Goal: Task Accomplishment & Management: Manage account settings

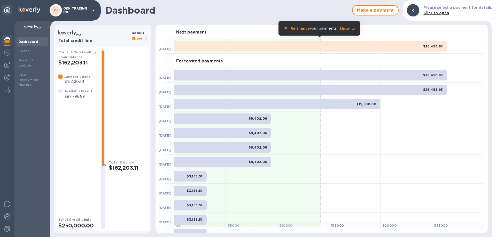
click at [88, 10] on p "OKK TRADING INC" at bounding box center [76, 10] width 26 height 7
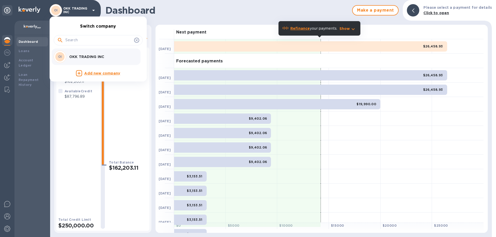
click at [7, 230] on div at bounding box center [248, 118] width 496 height 237
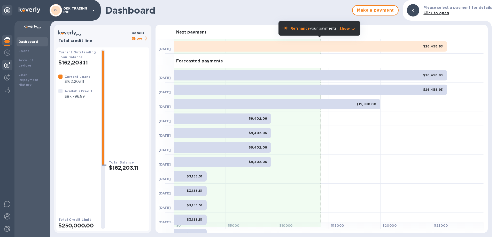
click at [9, 62] on img at bounding box center [7, 65] width 6 height 6
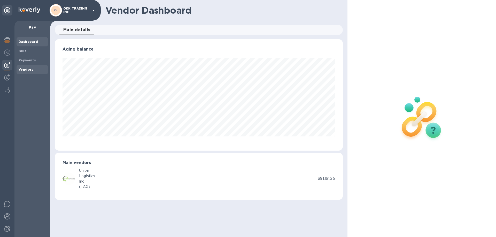
scroll to position [112, 288]
click at [32, 68] on b "Vendors" at bounding box center [26, 70] width 15 height 4
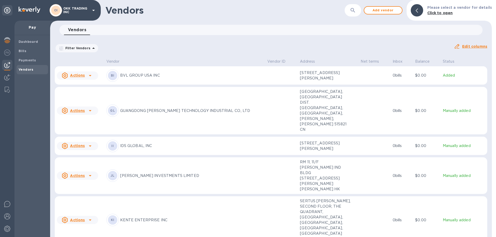
click at [86, 172] on div at bounding box center [90, 176] width 8 height 8
click at [117, 154] on div at bounding box center [248, 118] width 496 height 237
click at [151, 173] on p "[PERSON_NAME] INVESTMENTS LIMITED" at bounding box center [191, 175] width 143 height 5
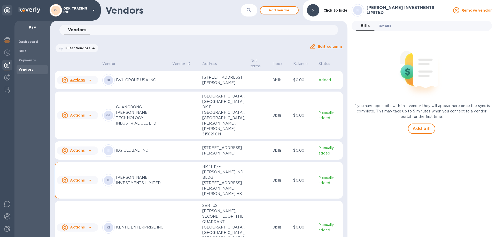
click at [386, 27] on span "Details 0" at bounding box center [385, 25] width 12 height 5
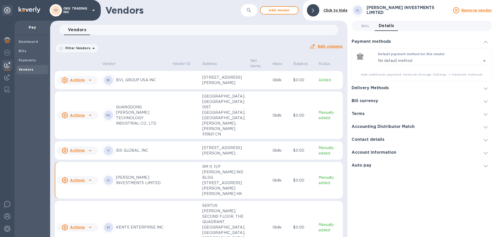
click at [487, 89] on icon at bounding box center [485, 89] width 4 height 2
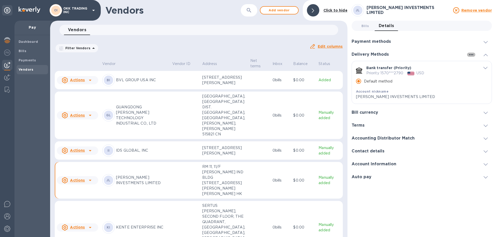
click at [473, 54] on icon "button" at bounding box center [471, 55] width 6 height 6
click at [473, 54] on div at bounding box center [248, 118] width 496 height 237
click at [331, 11] on b "Click to hide" at bounding box center [335, 10] width 24 height 4
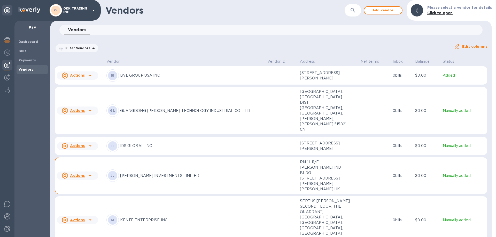
click at [446, 12] on b "Click to open" at bounding box center [440, 13] width 26 height 4
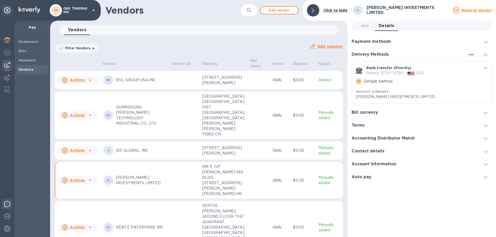
click at [7, 204] on img at bounding box center [7, 204] width 6 height 6
click at [283, 31] on div "Vendors 0" at bounding box center [201, 30] width 274 height 10
click at [470, 23] on div "Bills 0 Details 0" at bounding box center [424, 26] width 136 height 10
click at [471, 56] on icon "button" at bounding box center [471, 55] width 6 height 6
click at [472, 65] on p "Add new" at bounding box center [477, 65] width 17 height 5
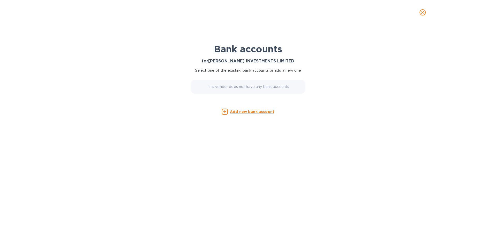
click at [262, 112] on u "Add new bank account" at bounding box center [252, 112] width 44 height 4
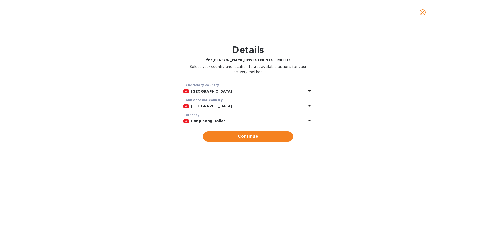
click at [310, 104] on icon at bounding box center [309, 106] width 6 height 6
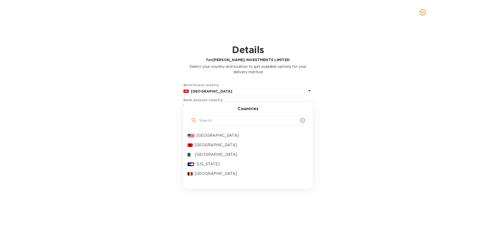
click at [236, 119] on input "text" at bounding box center [248, 121] width 99 height 8
type input "china"
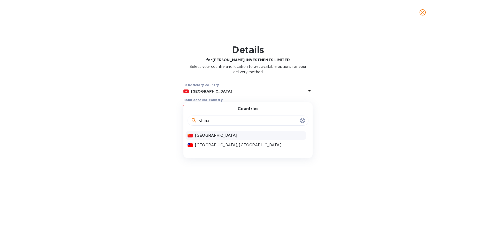
click at [207, 135] on p "[GEOGRAPHIC_DATA]" at bounding box center [249, 135] width 109 height 5
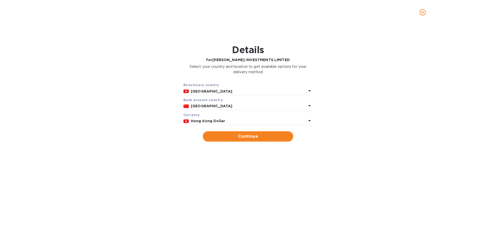
click at [311, 121] on icon at bounding box center [309, 121] width 6 height 6
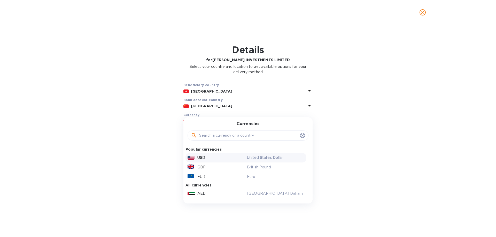
click at [212, 156] on div "USD" at bounding box center [215, 157] width 59 height 7
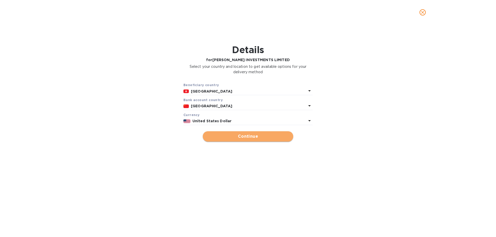
click at [263, 137] on span "Continue" at bounding box center [248, 137] width 82 height 6
type input "[PERSON_NAME] INVESTMENTS LIMITED"
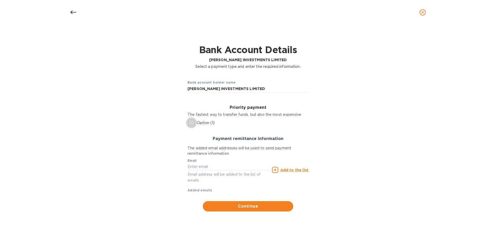
click at [192, 122] on input "Option (1)" at bounding box center [191, 123] width 11 height 11
checkbox input "true"
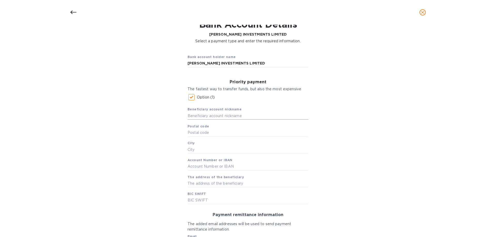
scroll to position [26, 0]
click at [194, 115] on input "text" at bounding box center [247, 116] width 121 height 8
drag, startPoint x: 249, startPoint y: 64, endPoint x: 184, endPoint y: 64, distance: 64.8
click at [184, 64] on div "Bank account holder name JI WEI INVESTMENTS LIMITED" at bounding box center [247, 60] width 129 height 21
click at [193, 117] on input "text" at bounding box center [247, 116] width 121 height 8
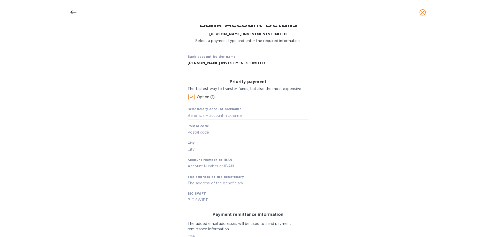
paste input "[PERSON_NAME] INVESTMENTS LIMITED"
type input "[PERSON_NAME] INVESTMENTS LIMITED"
click at [208, 132] on input "text" at bounding box center [247, 133] width 121 height 8
type input "000"
click at [210, 149] on input "text" at bounding box center [247, 150] width 121 height 8
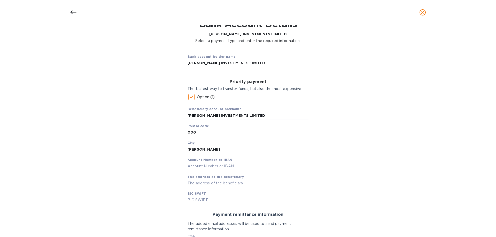
type input "KWUN TONG"
type input "C"
click at [191, 166] on input "text" at bounding box center [247, 167] width 121 height 8
paste input "1 5702 0020 1059 0072 790"
type input "1 5702 0020 1059 0072 790"
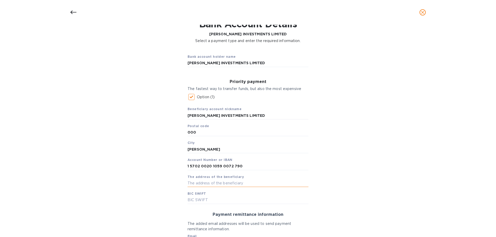
click at [196, 183] on input "text" at bounding box center [247, 183] width 121 height 8
type input "RM11, 11/F MAI HONG BLDG 160 WAI YIP ST"
paste input "1 5702 0020 1059 0072 790"
type input "1 5702 0020 1059 0072 790"
drag, startPoint x: 241, startPoint y: 198, endPoint x: 146, endPoint y: 198, distance: 95.0
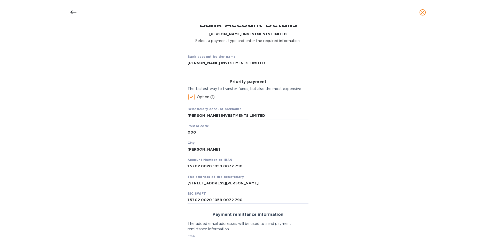
click at [146, 198] on div "Bank account holder name JI WEI INVESTMENTS LIMITED Priority payment The fastes…" at bounding box center [248, 169] width 482 height 244
click at [189, 201] on input "text" at bounding box center [247, 201] width 121 height 8
paste input "CZCBCN2X"
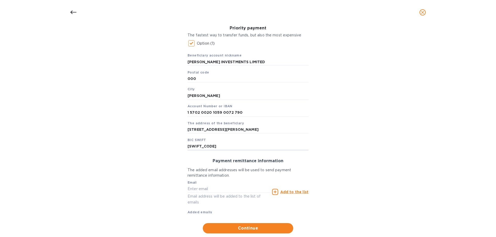
scroll to position [92, 0]
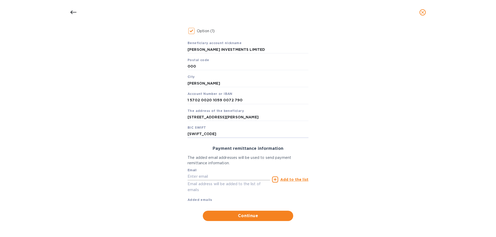
type input "CZCBCN2X"
click at [205, 176] on input "text" at bounding box center [228, 177] width 82 height 8
paste input "Janny <sales3a@megagainasia.com>"
click at [201, 177] on input "Janny <sales3a@megagainasia.com>" at bounding box center [228, 177] width 82 height 8
click at [245, 177] on input "sales3a@megagainasia.com>" at bounding box center [228, 177] width 82 height 8
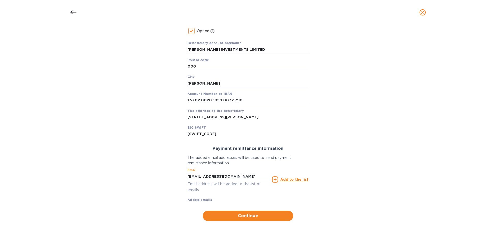
type input "sales3a@megagainasia.com"
click at [251, 52] on input "[PERSON_NAME] INVESTMENTS LIMITED" at bounding box center [247, 50] width 121 height 8
type input "JI WEI -HK"
click at [293, 180] on u "Add to the list" at bounding box center [294, 180] width 28 height 4
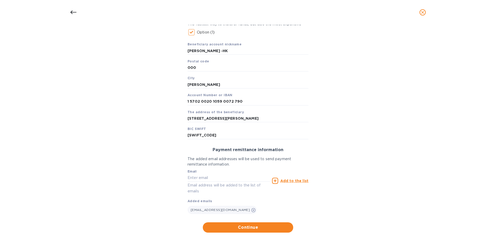
scroll to position [102, 0]
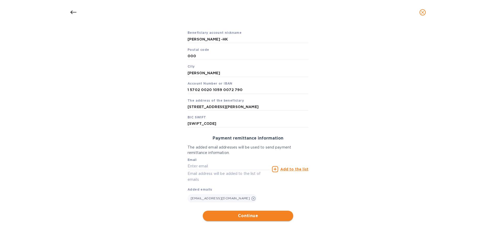
click at [250, 215] on span "Continue" at bounding box center [248, 216] width 82 height 6
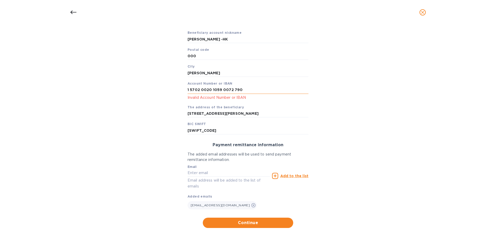
click at [188, 91] on input "1 5702 0020 1059 0072 790" at bounding box center [247, 90] width 121 height 8
click at [197, 89] on input "15702 0020 1059 0072 790" at bounding box center [247, 90] width 121 height 8
click at [208, 90] on input "157020020 1059 0072 790" at bounding box center [247, 90] width 121 height 8
click at [217, 91] on input "1570200201059 0072 790" at bounding box center [247, 90] width 121 height 8
click at [226, 90] on input "15702002010590072 790" at bounding box center [247, 90] width 121 height 8
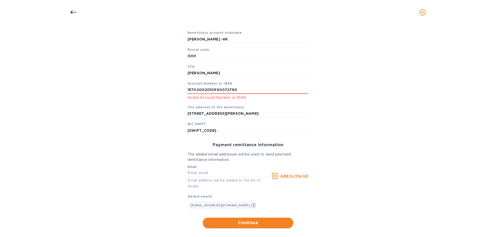
type input "15702002010590072790"
click at [238, 223] on span "Continue" at bounding box center [248, 223] width 82 height 6
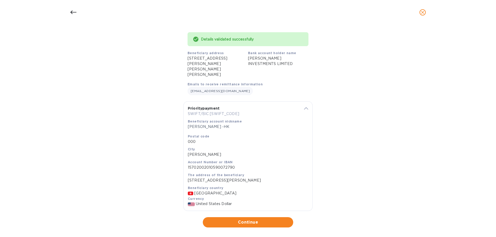
scroll to position [35, 0]
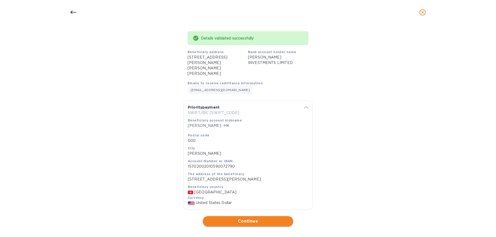
click at [259, 218] on span "Continue" at bounding box center [248, 221] width 82 height 6
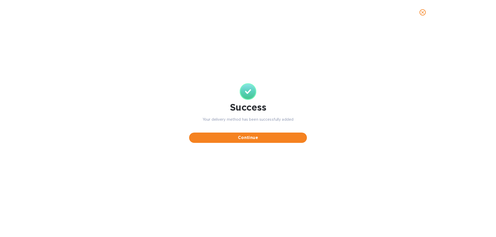
scroll to position [0, 0]
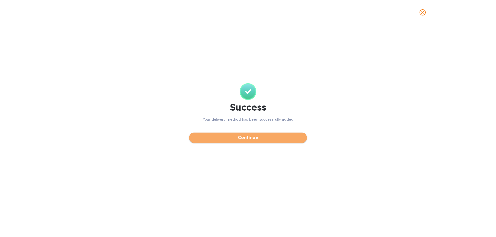
click at [254, 137] on span "Continue" at bounding box center [248, 138] width 110 height 6
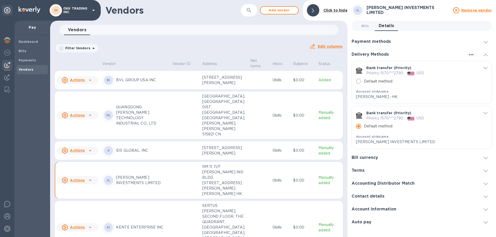
click at [372, 197] on h3 "Contact details" at bounding box center [367, 196] width 33 height 5
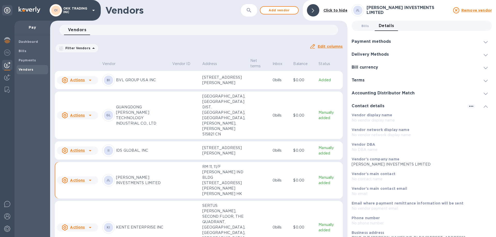
click at [29, 68] on b "Vendors" at bounding box center [26, 70] width 15 height 4
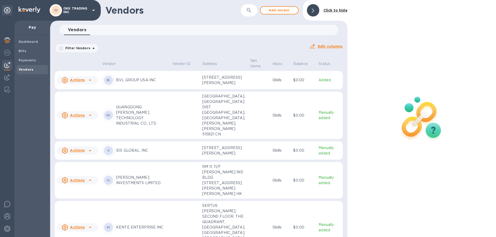
click at [127, 185] on p "[PERSON_NAME] INVESTMENTS LIMITED" at bounding box center [142, 180] width 52 height 11
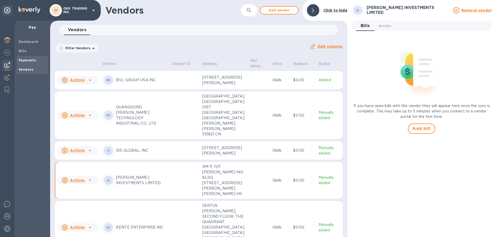
click at [33, 60] on b "Payments" at bounding box center [27, 60] width 17 height 4
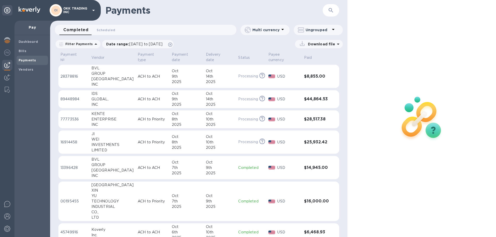
scroll to position [56, 0]
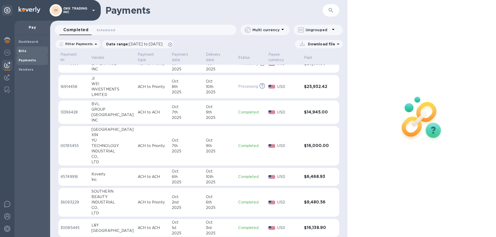
click at [25, 49] on b "Bills" at bounding box center [23, 51] width 8 height 4
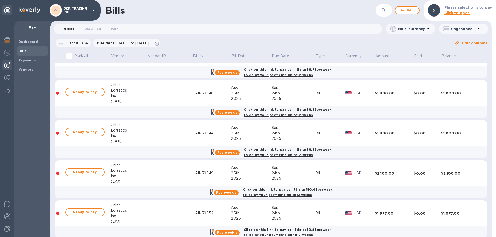
scroll to position [207, 0]
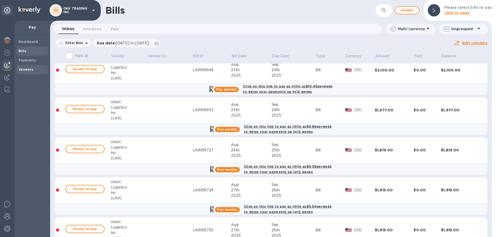
click at [24, 69] on b "Vendors" at bounding box center [26, 70] width 15 height 4
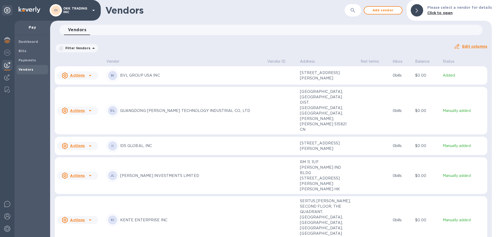
click at [128, 173] on p "[PERSON_NAME] INVESTMENTS LIMITED" at bounding box center [191, 175] width 143 height 5
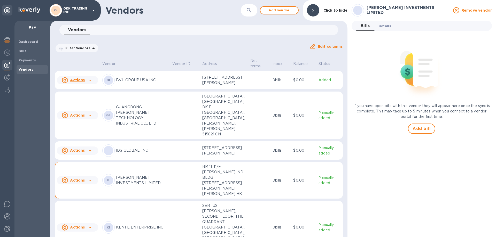
click at [387, 27] on span "Details 0" at bounding box center [385, 25] width 12 height 5
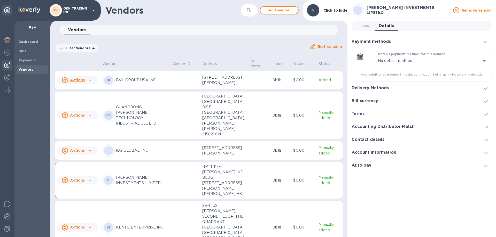
click at [409, 88] on div at bounding box center [434, 88] width 82 height 0
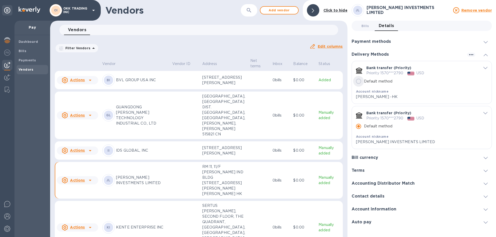
click at [361, 82] on input "Default method" at bounding box center [358, 81] width 11 height 11
radio input "true"
click at [485, 113] on icon "default-method" at bounding box center [485, 113] width 4 height 2
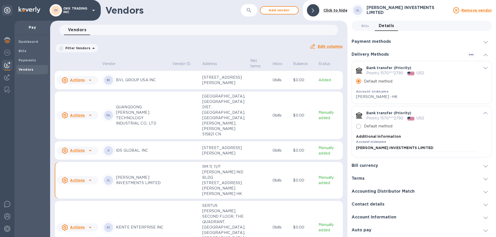
click at [485, 113] on icon "default-method" at bounding box center [485, 113] width 4 height 2
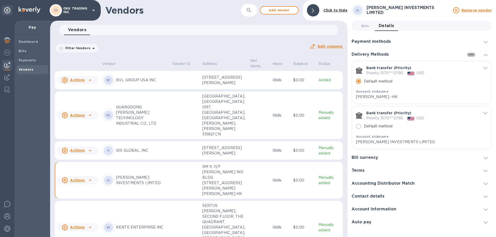
click at [473, 56] on icon "button" at bounding box center [471, 55] width 6 height 6
click at [473, 56] on div at bounding box center [248, 118] width 496 height 237
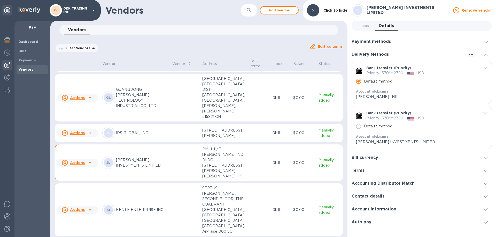
scroll to position [26, 0]
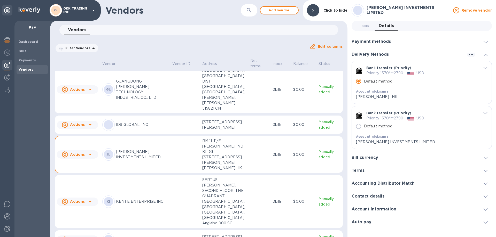
click at [90, 203] on icon at bounding box center [90, 201] width 3 height 1
click at [144, 192] on div at bounding box center [248, 118] width 496 height 237
click at [487, 113] on icon "default-method" at bounding box center [485, 113] width 4 height 2
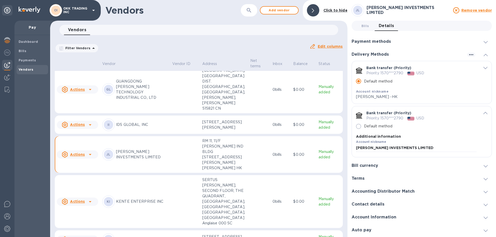
click at [432, 94] on p "JI WEI -HK" at bounding box center [416, 96] width 121 height 5
click at [483, 67] on icon "default-method" at bounding box center [485, 68] width 4 height 2
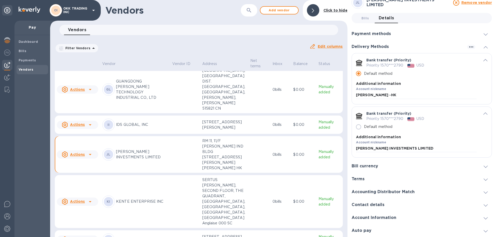
scroll to position [77, 0]
click at [133, 97] on p "GUANGDONG [PERSON_NAME] TECHNOLOGY INDUSTRIAL CO., LTD" at bounding box center [142, 90] width 52 height 22
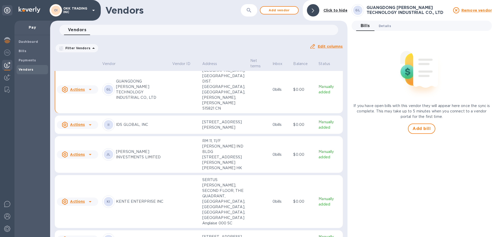
click at [384, 27] on span "Details 0" at bounding box center [385, 25] width 12 height 5
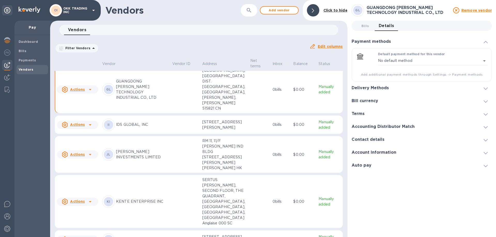
click at [486, 88] on icon at bounding box center [485, 89] width 4 height 2
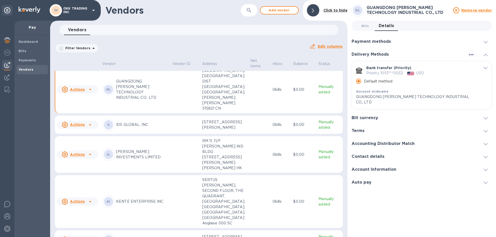
click at [472, 98] on p "GUANGDONG [PERSON_NAME] TECHNOLOGY INDUSTRIAL CO., LTD" at bounding box center [416, 99] width 121 height 11
click at [485, 68] on icon "default-method" at bounding box center [485, 68] width 4 height 2
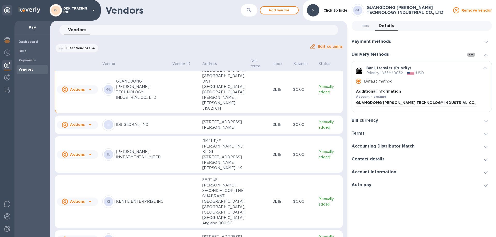
click at [471, 53] on icon "button" at bounding box center [471, 55] width 6 height 6
click at [469, 56] on div at bounding box center [248, 118] width 496 height 237
click at [470, 54] on icon "button" at bounding box center [471, 55] width 6 height 6
click at [470, 54] on div at bounding box center [248, 118] width 496 height 237
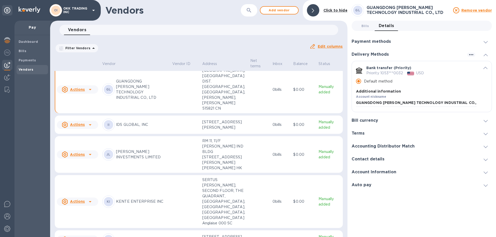
click at [135, 97] on p "GUANGDONG [PERSON_NAME] TECHNOLOGY INDUSTRIAL CO., LTD" at bounding box center [142, 90] width 52 height 22
click at [483, 67] on icon "default-method" at bounding box center [485, 68] width 4 height 2
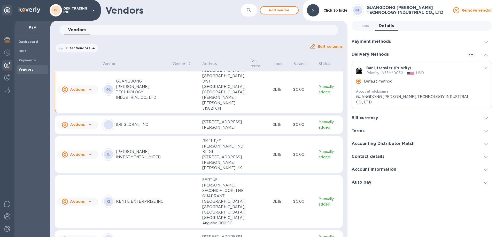
click at [485, 68] on icon "default-method" at bounding box center [485, 68] width 4 height 2
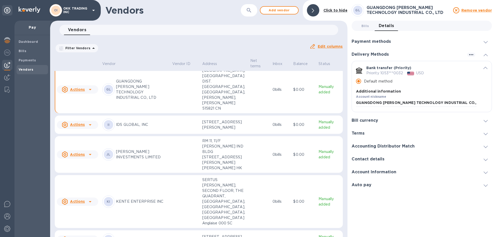
scroll to position [77, 0]
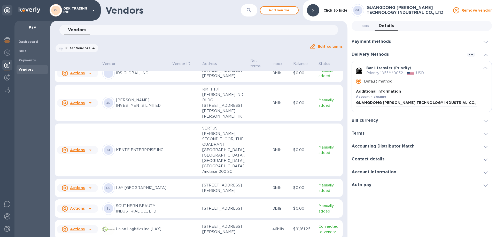
click at [137, 153] on p "KENTE ENTERPRISE INC" at bounding box center [142, 149] width 52 height 5
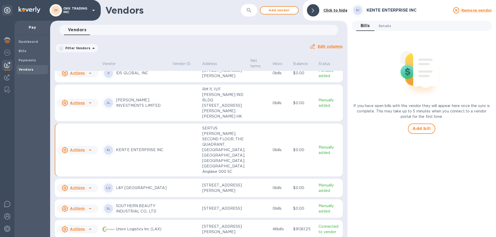
click at [386, 27] on span "Details 0" at bounding box center [385, 25] width 12 height 5
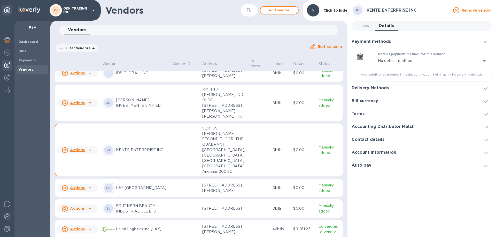
click at [400, 85] on div "Delivery Methods" at bounding box center [421, 88] width 140 height 13
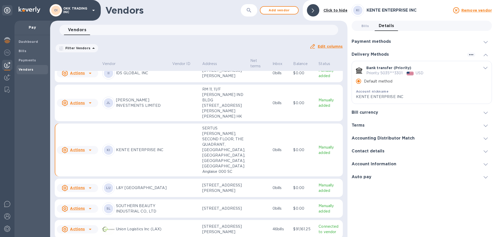
click at [486, 68] on icon "default-method" at bounding box center [485, 68] width 4 height 2
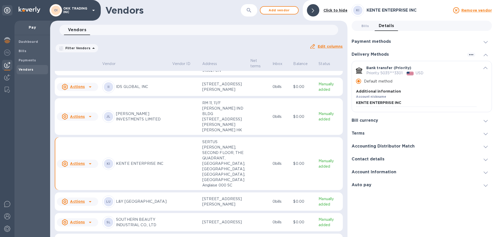
scroll to position [52, 0]
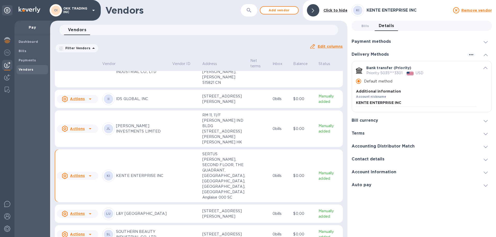
click at [122, 134] on p "[PERSON_NAME] INVESTMENTS LIMITED" at bounding box center [142, 128] width 52 height 11
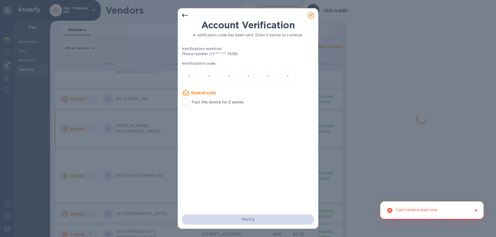
click at [313, 14] on icon at bounding box center [311, 15] width 6 height 6
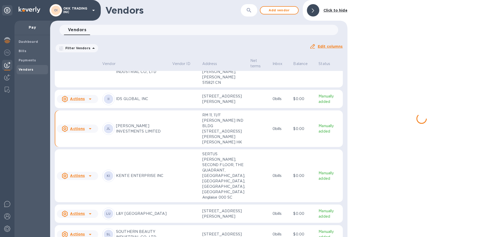
click at [25, 67] on span "Vendors" at bounding box center [26, 69] width 15 height 5
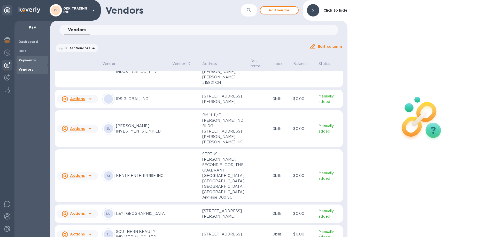
click at [33, 59] on b "Payments" at bounding box center [27, 60] width 17 height 4
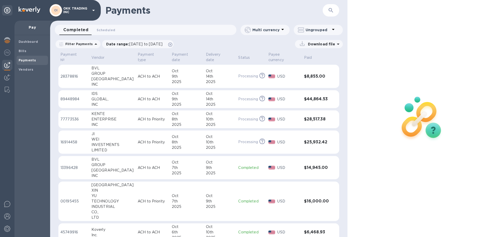
click at [74, 140] on p "16914458" at bounding box center [73, 142] width 27 height 5
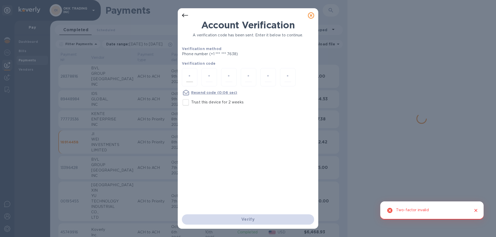
click at [191, 79] on input "number" at bounding box center [189, 78] width 7 height 10
type input "4"
type input "6"
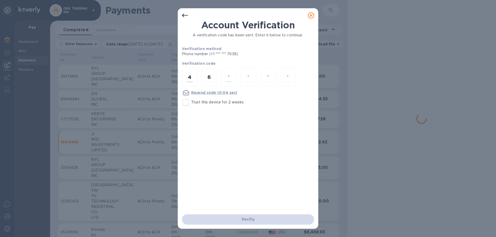
type input "1"
type input "0"
type input "3"
type input "9"
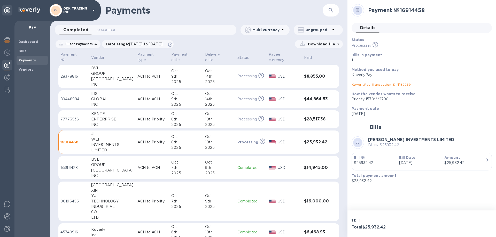
click at [69, 134] on td "16914458" at bounding box center [73, 143] width 31 height 24
click at [70, 140] on p "16914458" at bounding box center [73, 142] width 27 height 5
click at [385, 85] on link "KoverlyPay Transaction ID № 82259" at bounding box center [380, 85] width 59 height 4
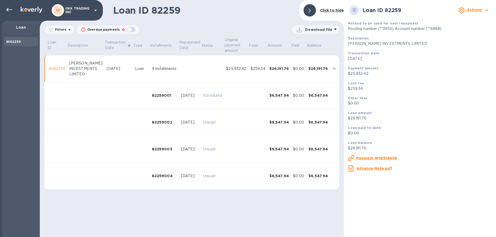
click at [59, 68] on div "№82259" at bounding box center [57, 68] width 16 height 5
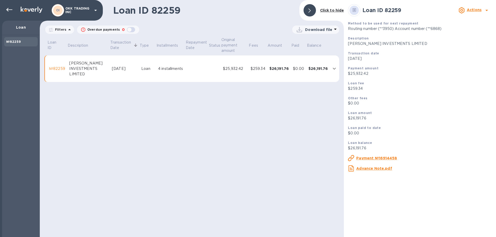
click at [8, 40] on b "№82259" at bounding box center [13, 42] width 14 height 4
click at [9, 9] on icon at bounding box center [9, 10] width 6 height 6
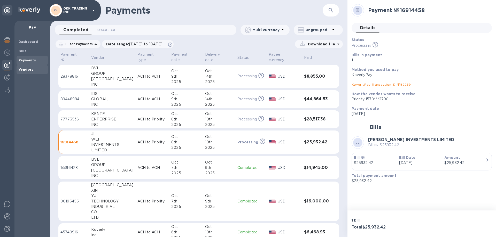
click at [30, 69] on b "Vendors" at bounding box center [26, 70] width 15 height 4
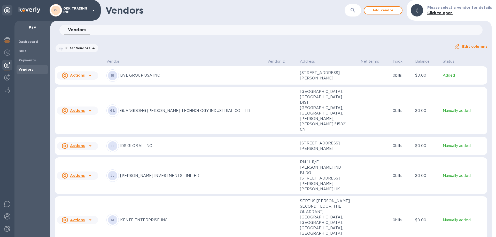
click at [159, 173] on p "[PERSON_NAME] INVESTMENTS LIMITED" at bounding box center [191, 175] width 143 height 5
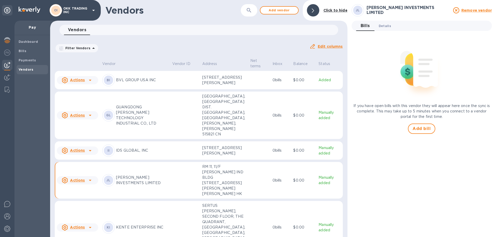
click at [385, 27] on span "Details 0" at bounding box center [385, 25] width 12 height 5
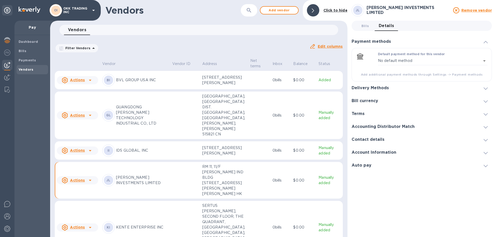
click at [387, 86] on h3 "Delivery Methods" at bounding box center [369, 88] width 37 height 5
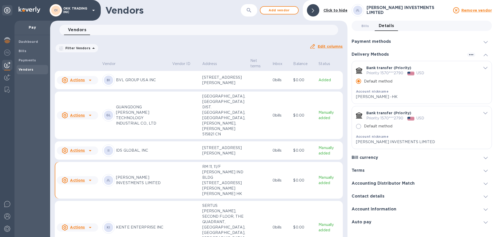
click at [485, 68] on icon "default-method" at bounding box center [485, 68] width 4 height 2
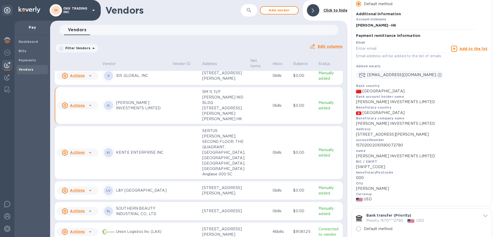
scroll to position [77, 0]
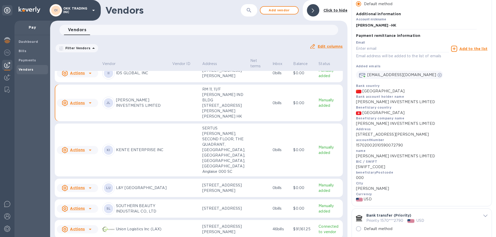
click at [79, 152] on u "Actions" at bounding box center [77, 150] width 15 height 4
click at [81, 153] on div at bounding box center [248, 118] width 496 height 237
click at [143, 153] on p "KENTE ENTERPRISE INC" at bounding box center [142, 149] width 52 height 5
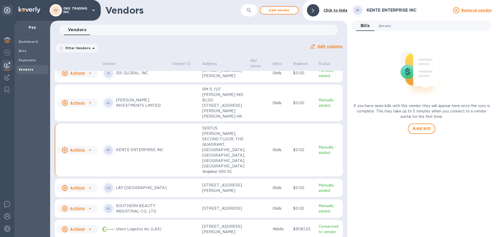
click at [385, 27] on span "Details 0" at bounding box center [385, 25] width 12 height 5
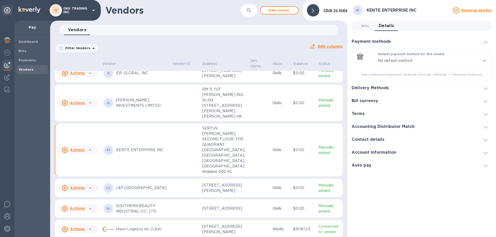
click at [397, 87] on div "Delivery Methods" at bounding box center [421, 88] width 140 height 13
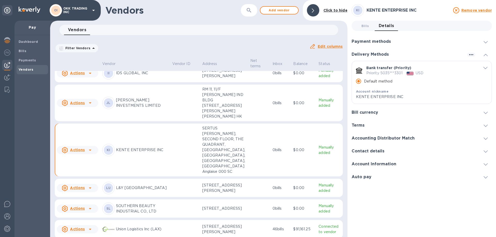
click at [485, 67] on icon "default-method" at bounding box center [485, 68] width 4 height 2
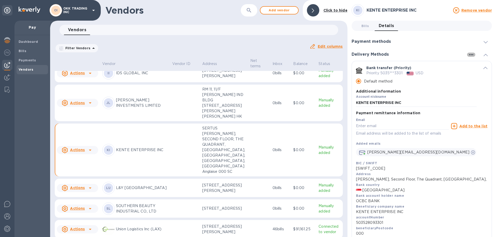
click at [471, 54] on icon "button" at bounding box center [471, 55] width 6 height 6
click at [475, 65] on p "Add new" at bounding box center [477, 65] width 17 height 5
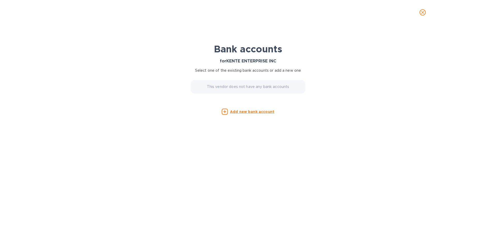
click at [255, 112] on u "Add new bank account" at bounding box center [252, 112] width 44 height 4
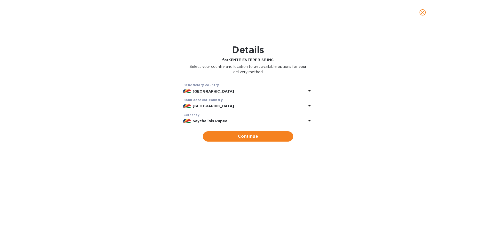
click at [311, 121] on icon at bounding box center [309, 121] width 6 height 6
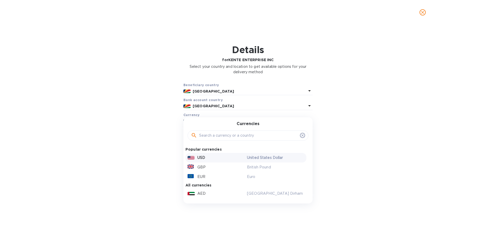
click at [208, 157] on div "USD" at bounding box center [215, 157] width 59 height 7
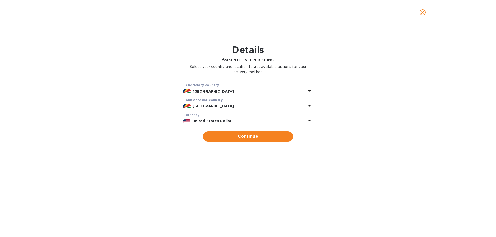
click at [309, 105] on icon at bounding box center [309, 106] width 6 height 6
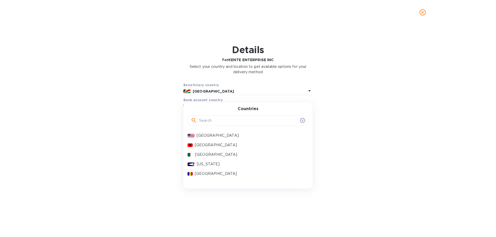
click at [213, 123] on input "text" at bounding box center [248, 121] width 99 height 8
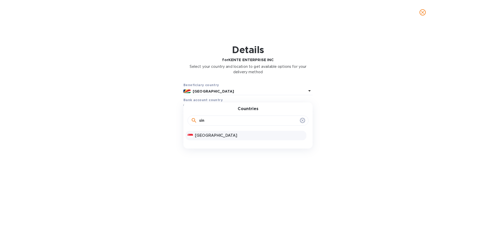
type input "sin"
click at [213, 135] on p "[GEOGRAPHIC_DATA]" at bounding box center [249, 135] width 109 height 5
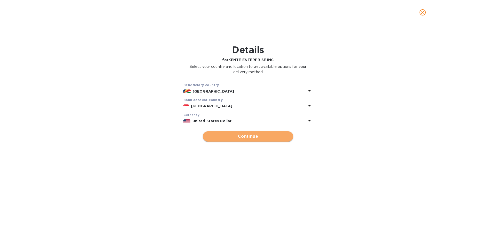
click at [247, 137] on span "Continue" at bounding box center [248, 137] width 82 height 6
type input "KENTE ENTERPRISE INC"
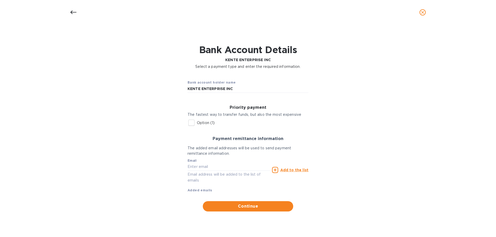
click at [191, 121] on input "Option (1)" at bounding box center [191, 123] width 11 height 11
checkbox input "true"
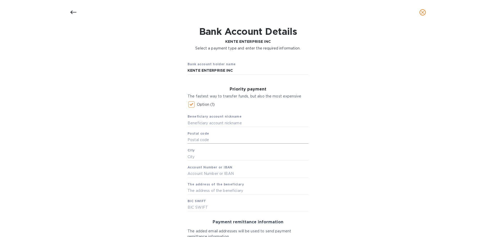
scroll to position [14, 0]
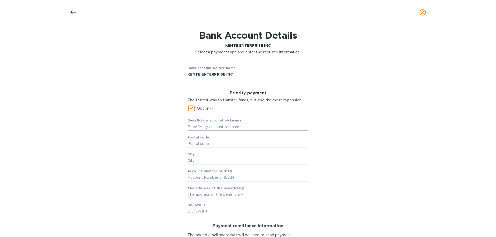
click at [218, 128] on input "text" at bounding box center [247, 127] width 121 height 8
type input "KENTE"
type input "000"
click at [190, 161] on input "text" at bounding box center [247, 161] width 121 height 8
type input "VICTORIA"
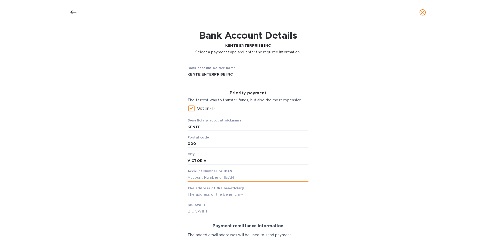
click at [188, 178] on input "text" at bounding box center [247, 178] width 121 height 8
paste input "503528093301"
type input "503528093301"
click at [192, 196] on input "text" at bounding box center [247, 195] width 121 height 8
paste input "Sertus Chambers, Second Floor, The Quadrant, Manglier Street, Victoria, Mahé, R…"
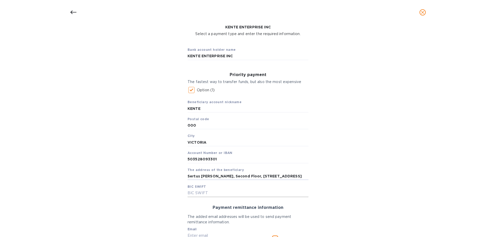
scroll to position [40, 0]
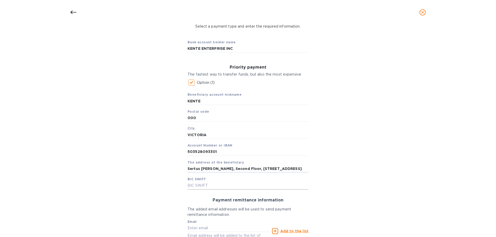
type input "Sertus Chambers, Second Floor, The Quadrant, Manglier Street, Victoria, Mahé, R…"
click at [205, 188] on input "text" at bounding box center [247, 186] width 121 height 8
paste input "[SWIFT_CODE]"
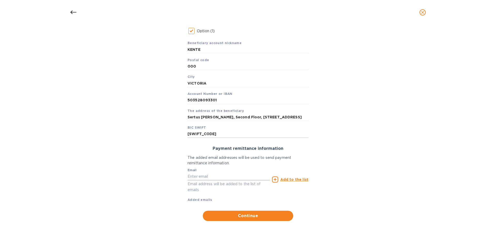
type input "[SWIFT_CODE]"
click at [206, 178] on input "text" at bounding box center [228, 177] width 82 height 8
type input "J"
click at [191, 176] on input "text" at bounding box center [228, 177] width 82 height 8
paste input "[PERSON_NAME][EMAIL_ADDRESS][DOMAIN_NAME]"
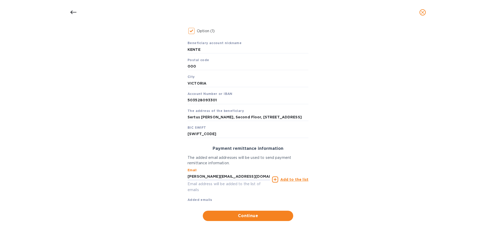
type input "[PERSON_NAME][EMAIL_ADDRESS][DOMAIN_NAME]"
click at [292, 179] on u "Add to the list" at bounding box center [294, 180] width 28 height 4
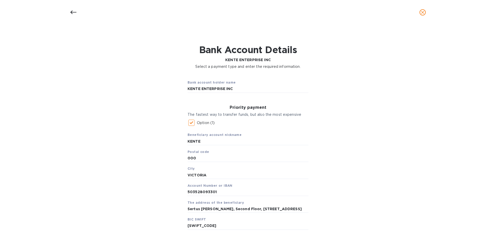
scroll to position [26, 0]
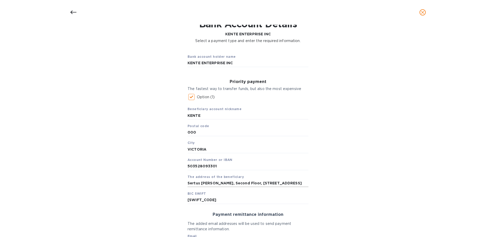
click at [277, 185] on input "Sertus Chambers, Second Floor, The Quadrant, Manglier Street, Victoria, Mahé, R…" at bounding box center [247, 183] width 121 height 8
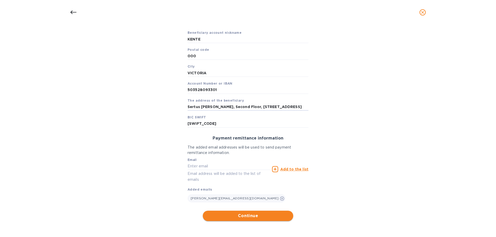
scroll to position [0, 0]
click at [250, 216] on span "Continue" at bounding box center [248, 216] width 82 height 6
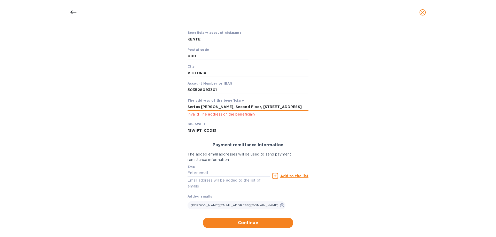
click at [294, 106] on input "Sertus Chambers, Second Floor, The Quadrant, Manglier Street, Victoria, Mahé, R…" at bounding box center [247, 107] width 121 height 8
type input "[PERSON_NAME], Second Floor, The Quadrant, [GEOGRAPHIC_DATA],"
click at [263, 221] on span "Continue" at bounding box center [248, 223] width 82 height 6
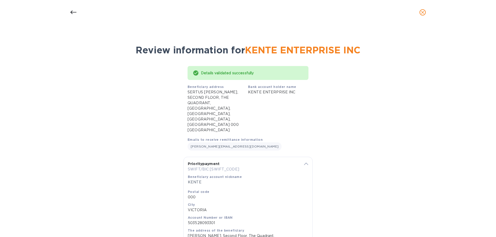
click at [72, 14] on icon at bounding box center [73, 13] width 6 height 4
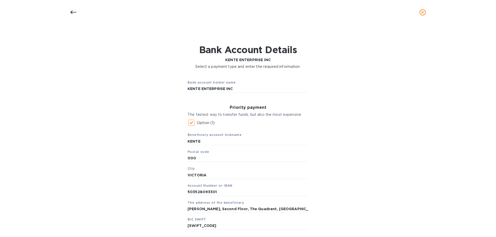
click at [75, 12] on icon at bounding box center [73, 13] width 6 height 4
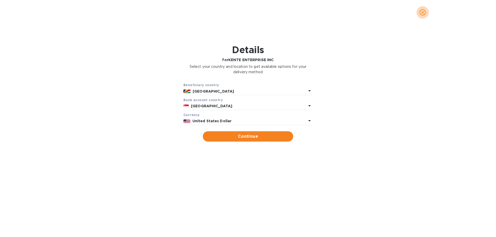
click at [424, 12] on icon "close" at bounding box center [422, 12] width 5 height 5
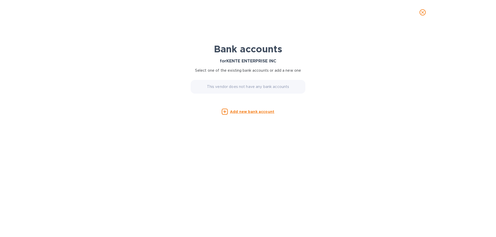
click at [424, 12] on icon "close" at bounding box center [422, 12] width 5 height 5
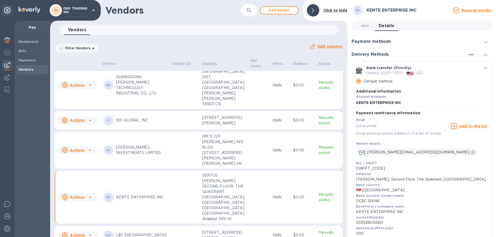
scroll to position [77, 0]
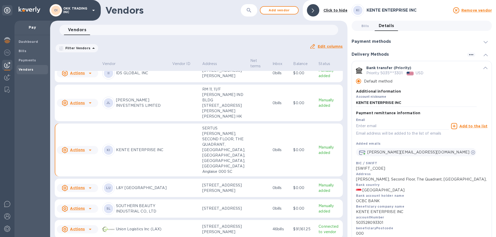
click at [153, 153] on p "KENTE ENTERPRISE INC" at bounding box center [142, 149] width 52 height 5
click at [472, 55] on icon "button" at bounding box center [471, 55] width 6 height 6
click at [472, 55] on div at bounding box center [248, 118] width 496 height 237
click at [484, 67] on icon "default-method" at bounding box center [485, 68] width 4 height 2
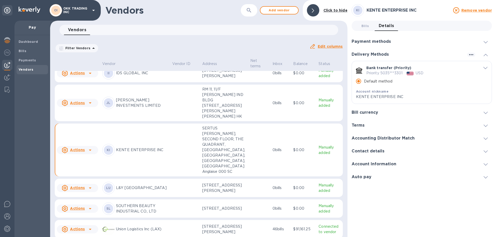
click at [484, 67] on icon "default-method" at bounding box center [485, 68] width 4 height 2
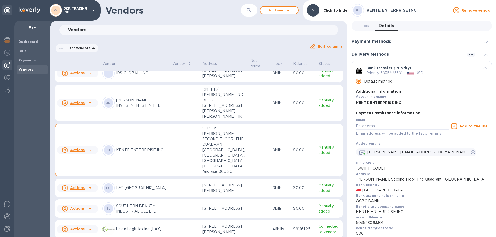
click at [374, 54] on h3 "Delivery Methods" at bounding box center [369, 54] width 37 height 5
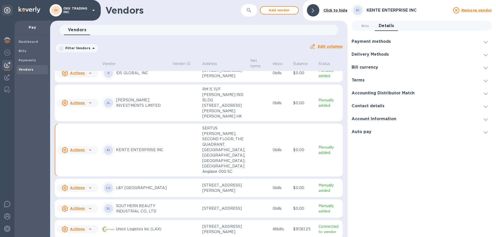
click at [382, 53] on h3 "Delivery Methods" at bounding box center [369, 54] width 37 height 5
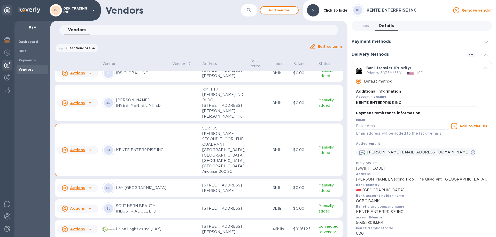
click at [484, 68] on icon "default-method" at bounding box center [485, 68] width 4 height 2
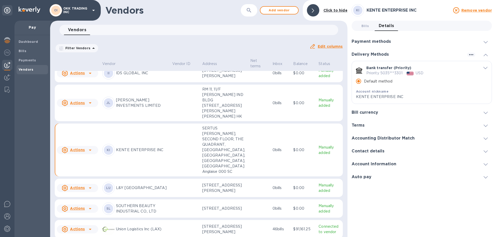
click at [486, 67] on span "default-method" at bounding box center [485, 67] width 4 height 5
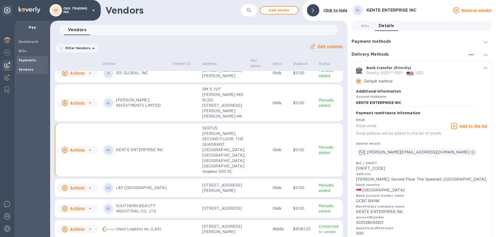
click at [25, 60] on b "Payments" at bounding box center [27, 60] width 17 height 4
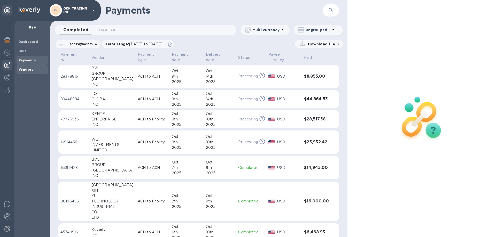
click at [27, 70] on b "Vendors" at bounding box center [26, 70] width 15 height 4
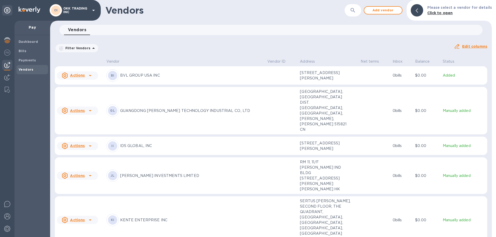
click at [154, 218] on p "KENTE ENTERPRISE INC" at bounding box center [191, 220] width 143 height 5
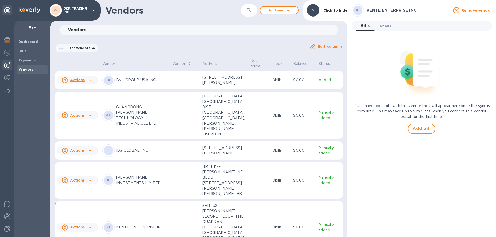
click at [383, 28] on span "Details 0" at bounding box center [385, 25] width 12 height 5
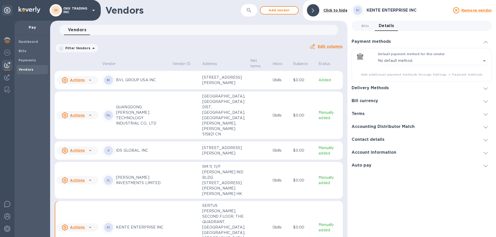
click at [410, 88] on div "Delivery Methods" at bounding box center [421, 88] width 140 height 13
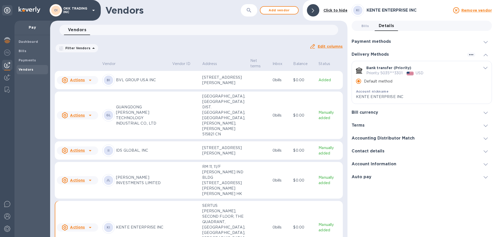
click at [486, 69] on span "default-method" at bounding box center [485, 67] width 4 height 5
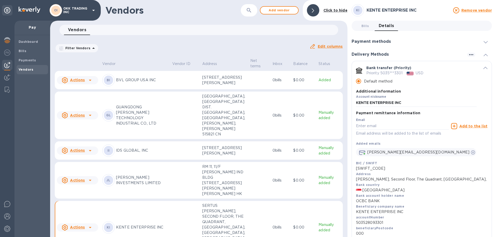
click at [485, 68] on icon "default-method" at bounding box center [485, 68] width 4 height 2
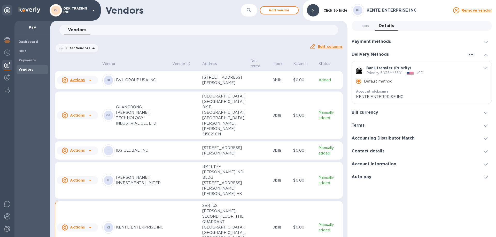
click at [485, 68] on icon "default-method" at bounding box center [485, 68] width 4 height 2
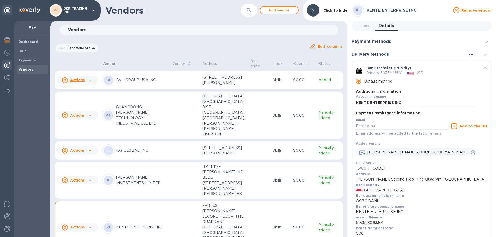
click at [484, 67] on icon "default-method" at bounding box center [485, 68] width 4 height 2
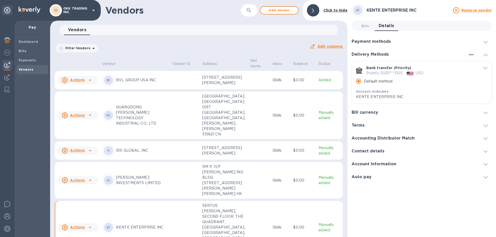
click at [484, 67] on icon "default-method" at bounding box center [485, 68] width 4 height 2
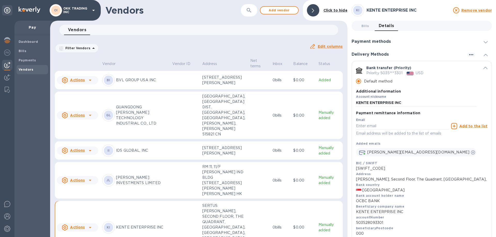
click at [484, 57] on span at bounding box center [485, 54] width 4 height 5
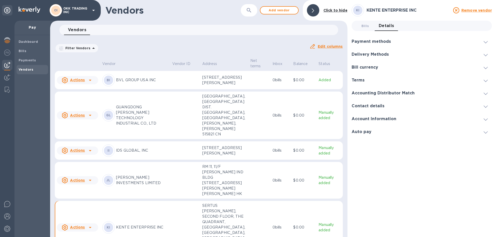
click at [486, 56] on icon at bounding box center [485, 55] width 4 height 2
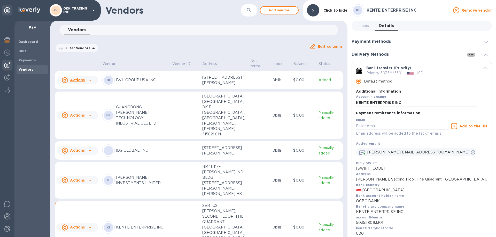
click at [471, 54] on icon "button" at bounding box center [471, 55] width 6 height 6
click at [471, 54] on div at bounding box center [248, 118] width 496 height 237
click at [485, 66] on span "default-method" at bounding box center [485, 67] width 4 height 5
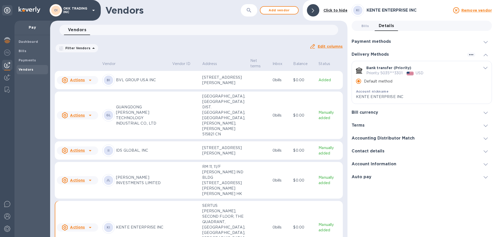
click at [382, 94] on p "KENTE ENTERPRISE INC" at bounding box center [416, 96] width 121 height 5
click at [485, 68] on icon "default-method" at bounding box center [485, 68] width 4 height 2
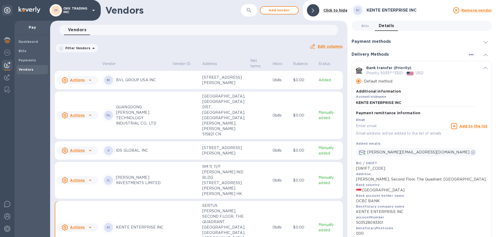
scroll to position [26, 0]
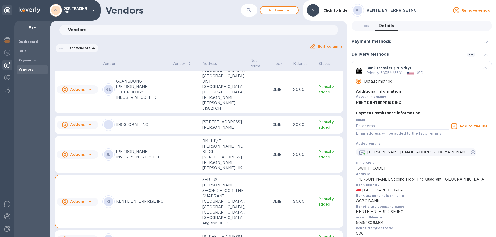
click at [136, 158] on p "[PERSON_NAME] INVESTMENTS LIMITED" at bounding box center [142, 154] width 52 height 11
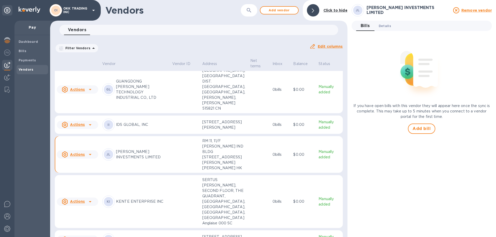
click at [388, 27] on span "Details 0" at bounding box center [385, 25] width 12 height 5
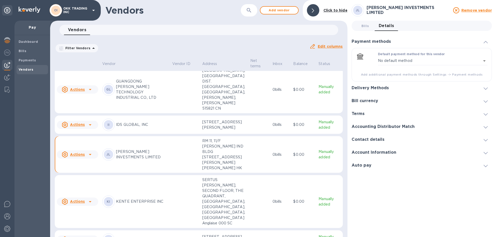
click at [404, 85] on div "Delivery Methods" at bounding box center [421, 88] width 140 height 13
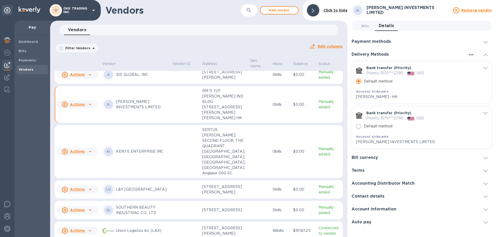
scroll to position [77, 0]
click at [148, 153] on p "KENTE ENTERPRISE INC" at bounding box center [142, 149] width 52 height 5
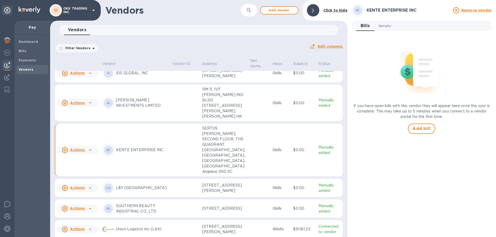
click at [387, 27] on span "Details 0" at bounding box center [385, 25] width 12 height 5
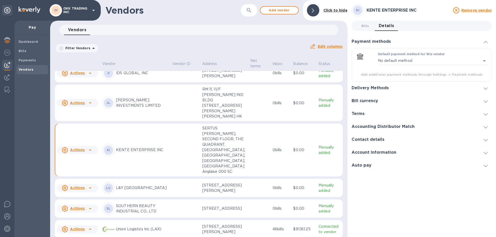
click at [403, 89] on div "Delivery Methods" at bounding box center [421, 88] width 140 height 13
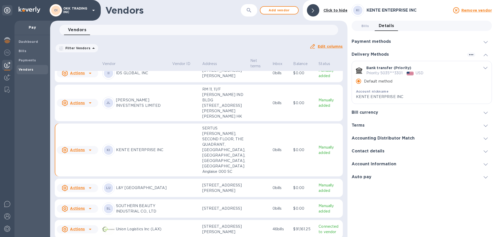
click at [89, 10] on p "OKK TRADING INC" at bounding box center [76, 10] width 26 height 7
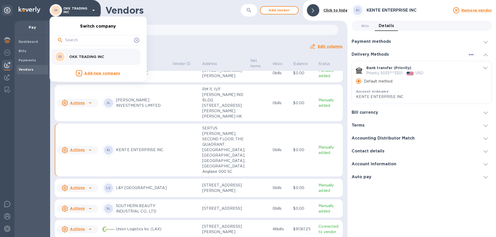
click at [7, 218] on div at bounding box center [248, 118] width 496 height 237
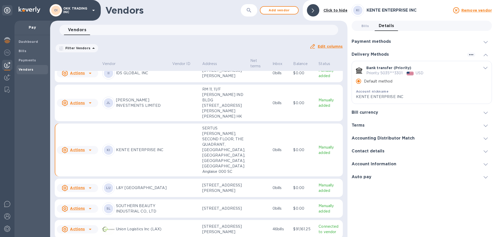
click at [7, 218] on img at bounding box center [7, 217] width 6 height 6
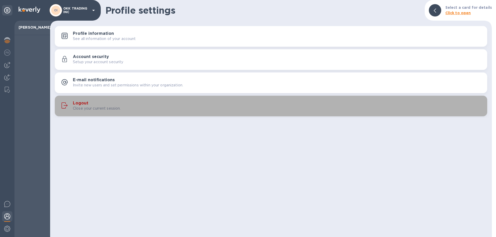
click at [83, 103] on h3 "Logout" at bounding box center [80, 103] width 15 height 5
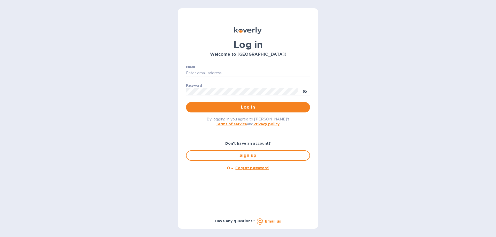
type input "elaine@okktoys.com"
type input "[PERSON_NAME][EMAIL_ADDRESS][DOMAIN_NAME]"
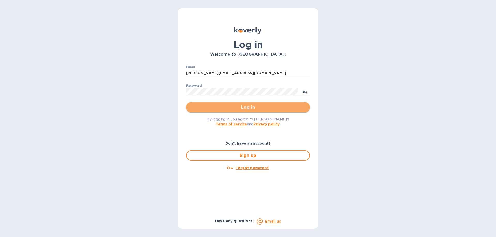
click at [231, 107] on span "Log in" at bounding box center [248, 107] width 116 height 6
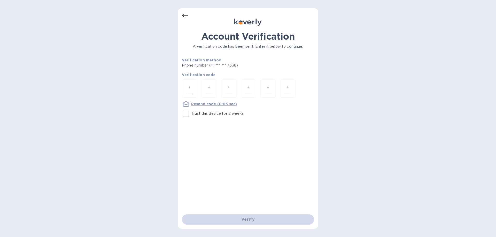
click at [193, 88] on div at bounding box center [189, 89] width 15 height 18
type input "2"
type input "0"
type input "2"
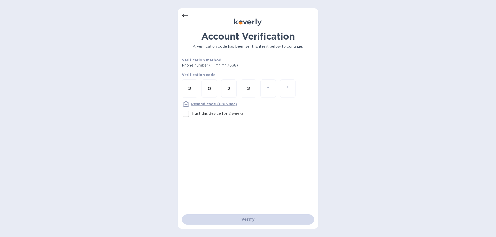
type input "5"
type input "7"
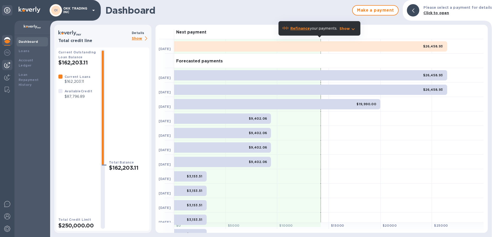
click at [5, 65] on img at bounding box center [7, 65] width 6 height 6
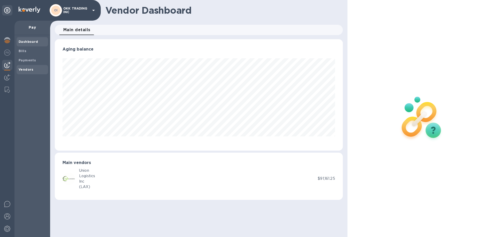
scroll to position [112, 288]
click at [28, 70] on b "Vendors" at bounding box center [26, 70] width 15 height 4
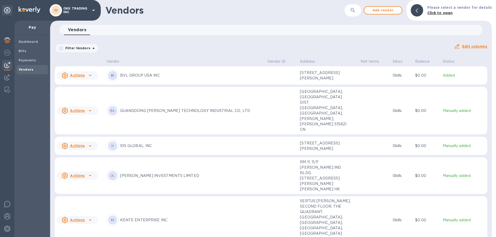
click at [161, 218] on p "KENTE ENTERPRISE INC" at bounding box center [191, 220] width 143 height 5
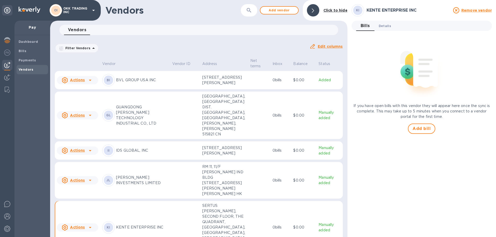
click at [386, 27] on span "Details 0" at bounding box center [385, 25] width 12 height 5
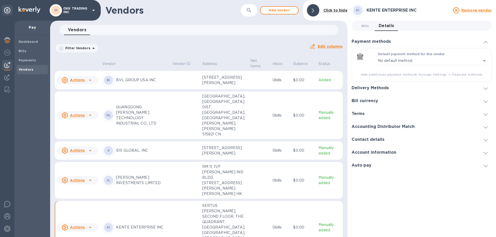
click at [442, 90] on div "Delivery Methods" at bounding box center [421, 88] width 140 height 13
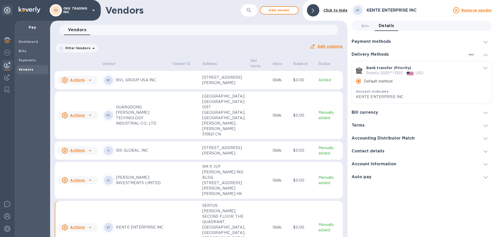
click at [439, 95] on p "KENTE ENTERPRISE INC" at bounding box center [416, 96] width 121 height 5
click at [407, 98] on p "KENTE ENTERPRISE INC" at bounding box center [416, 96] width 121 height 5
click at [473, 54] on icon "button" at bounding box center [471, 54] width 4 height 1
click at [478, 66] on p "Add new" at bounding box center [477, 65] width 17 height 5
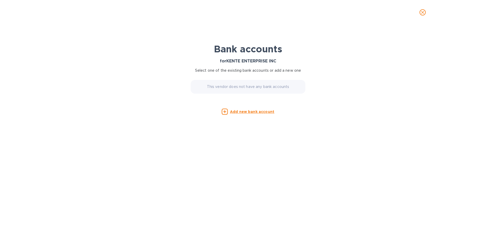
click at [258, 113] on u "Add new bank account" at bounding box center [252, 112] width 44 height 4
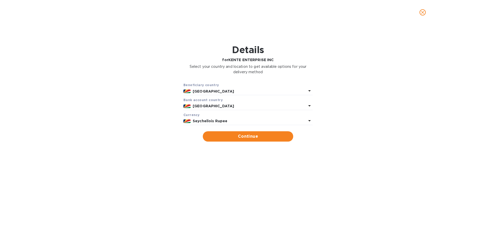
click at [310, 106] on icon at bounding box center [309, 106] width 6 height 6
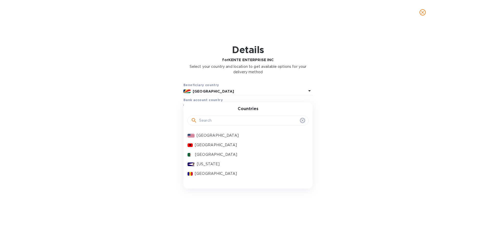
click at [261, 119] on input "text" at bounding box center [248, 121] width 99 height 8
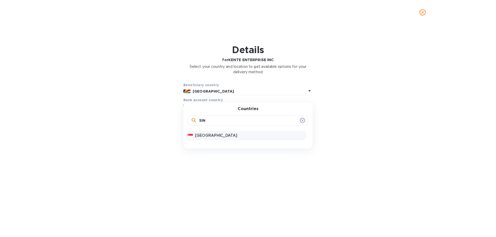
type input "SIN"
click at [214, 137] on p "[GEOGRAPHIC_DATA]" at bounding box center [249, 135] width 109 height 5
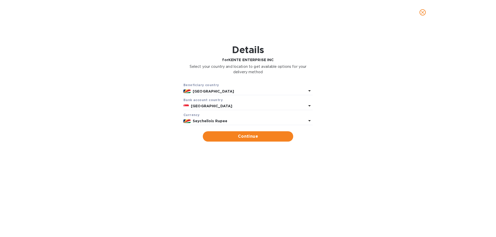
click at [311, 121] on icon at bounding box center [309, 121] width 6 height 6
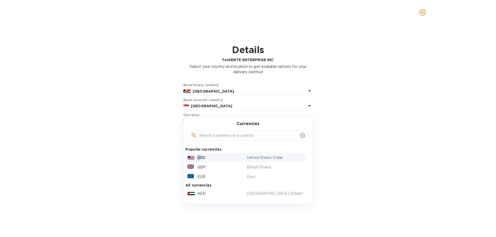
click at [199, 158] on p "USD" at bounding box center [201, 157] width 8 height 5
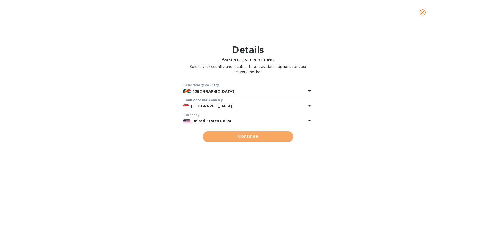
click at [247, 137] on span "Continue" at bounding box center [248, 137] width 82 height 6
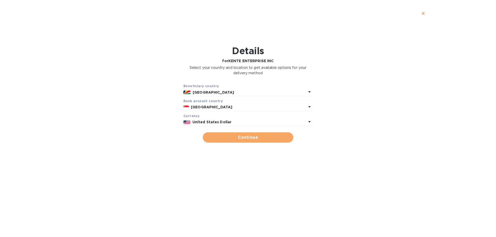
type input "KENTE ENTERPRISE INC"
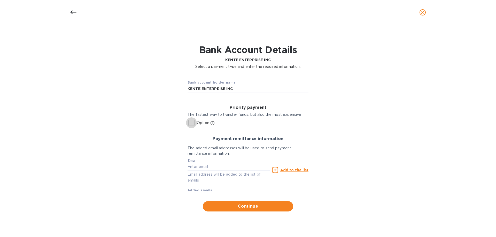
click at [194, 122] on input "Option (1)" at bounding box center [191, 123] width 11 height 11
checkbox input "true"
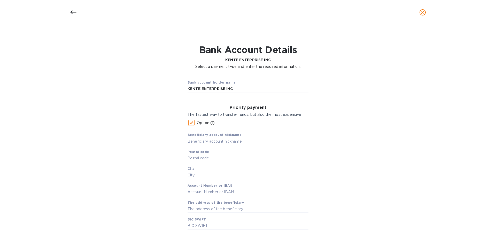
click at [226, 142] on input "text" at bounding box center [247, 142] width 121 height 8
type input "KENTE"
type input "000"
click at [212, 175] on input "text" at bounding box center [247, 175] width 121 height 8
type input "VICTORIA"
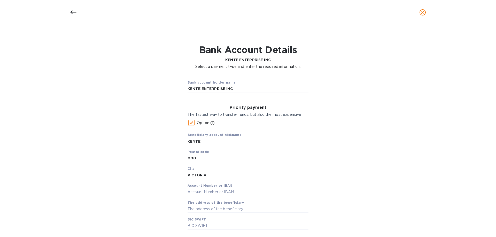
click at [192, 193] on input "text" at bounding box center [247, 193] width 121 height 8
paste input "503528093301"
type input "503528093301"
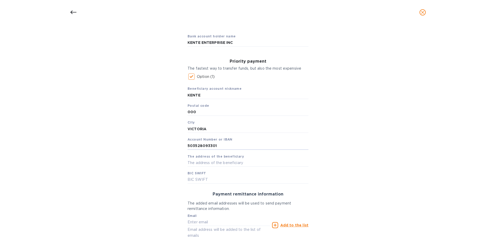
scroll to position [52, 0]
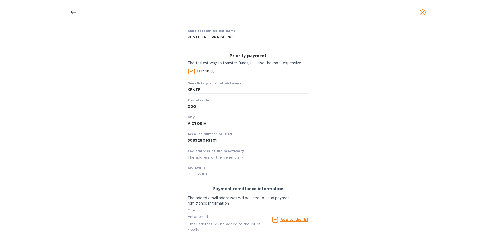
click at [189, 159] on input "text" at bounding box center [247, 158] width 121 height 8
paste input "[PERSON_NAME], Second Floor, The Quadrant, [GEOGRAPHIC_DATA]"
click at [237, 157] on input "[PERSON_NAME], Second Floor, The Quadrant, [GEOGRAPHIC_DATA]" at bounding box center [247, 158] width 121 height 8
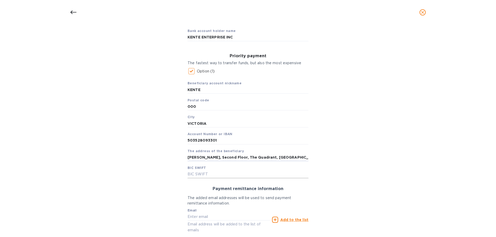
type input "[PERSON_NAME], Second Floor, The Quadrant, [GEOGRAPHIC_DATA],"
click at [227, 175] on input "text" at bounding box center [247, 175] width 121 height 8
click at [190, 175] on input "text" at bounding box center [247, 175] width 121 height 8
paste input "[SWIFT_CODE]"
type input "[SWIFT_CODE]"
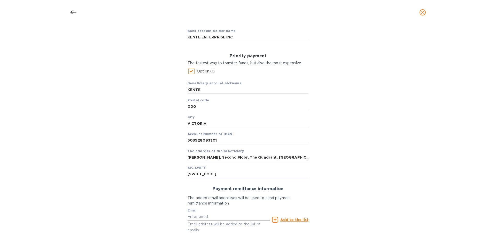
click at [196, 218] on input "text" at bounding box center [228, 217] width 82 height 8
paste input "[PERSON_NAME][EMAIL_ADDRESS][DOMAIN_NAME]"
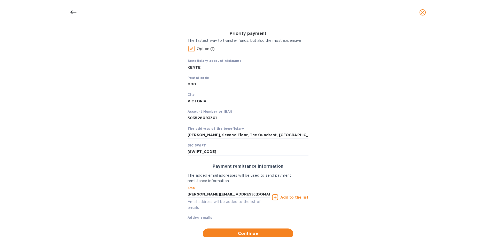
scroll to position [92, 0]
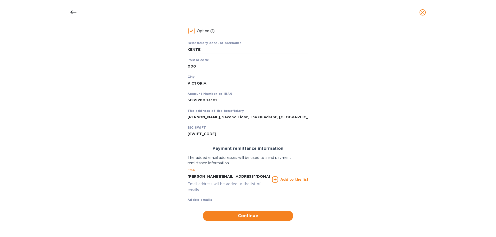
type input "[PERSON_NAME][EMAIL_ADDRESS][DOMAIN_NAME]"
click at [291, 181] on u "Add to the list" at bounding box center [294, 180] width 28 height 4
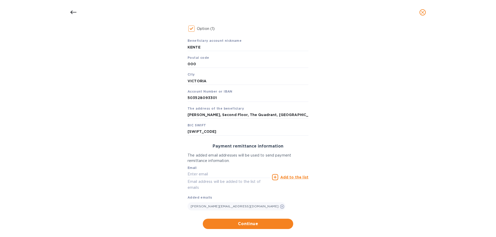
scroll to position [102, 0]
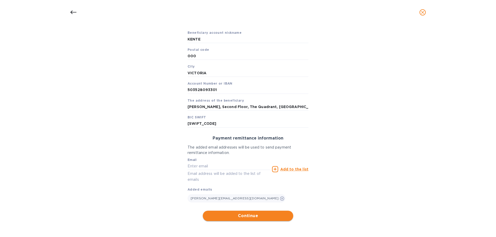
click at [254, 215] on span "Continue" at bounding box center [248, 216] width 82 height 6
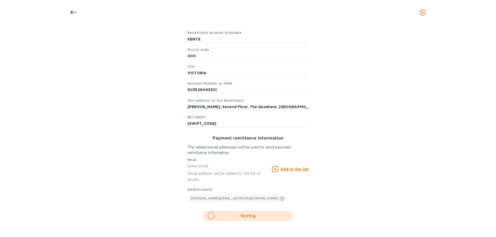
scroll to position [46, 0]
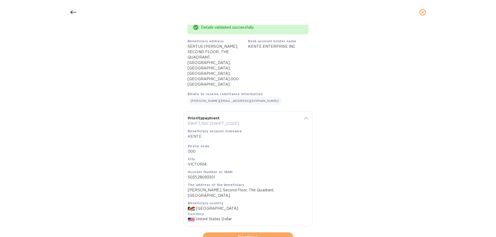
click at [254, 235] on span "Continue" at bounding box center [248, 238] width 82 height 6
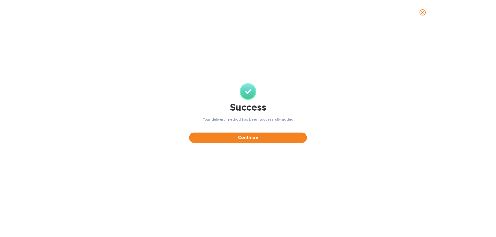
scroll to position [0, 0]
click at [245, 139] on span "Continue" at bounding box center [248, 138] width 110 height 6
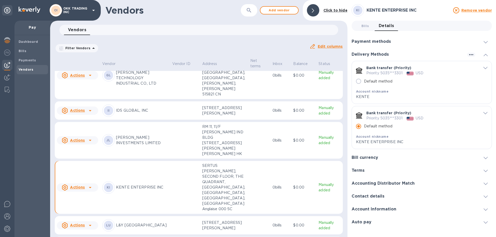
scroll to position [52, 0]
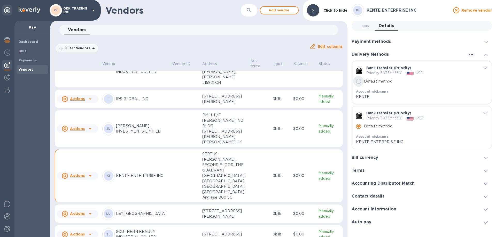
click at [361, 80] on input "Default method" at bounding box center [358, 81] width 11 height 11
click at [360, 80] on input "Default method" at bounding box center [358, 81] width 11 height 11
radio input "false"
radio input "true"
click at [486, 112] on icon "default-method" at bounding box center [485, 113] width 4 height 2
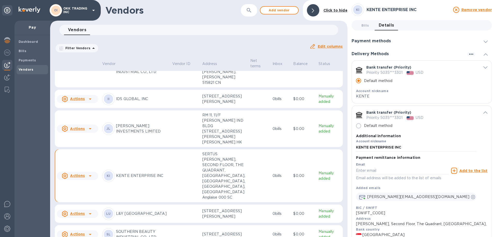
scroll to position [0, 0]
click at [483, 68] on icon "default-method" at bounding box center [485, 68] width 4 height 2
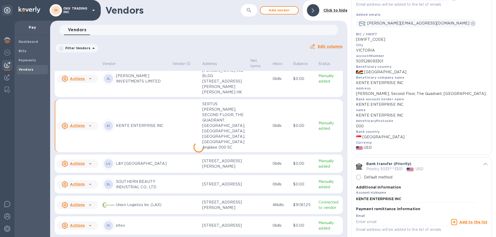
scroll to position [130, 0]
click at [124, 179] on p "SOUTHERN BEAUTY INDUSTRIAL CO., LTD" at bounding box center [142, 184] width 52 height 11
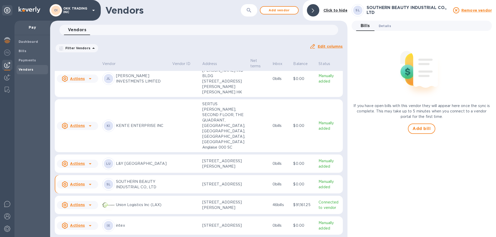
click at [389, 27] on span "Details 0" at bounding box center [385, 25] width 12 height 5
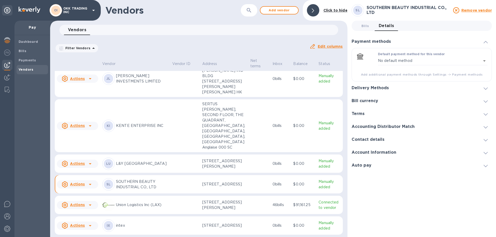
click at [486, 87] on span at bounding box center [485, 88] width 4 height 5
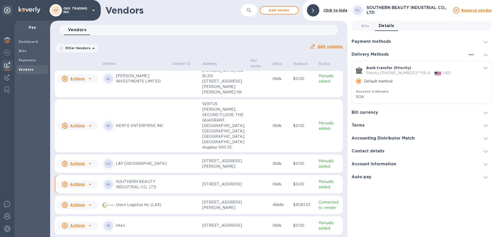
click at [485, 67] on icon "default-method" at bounding box center [485, 68] width 4 height 2
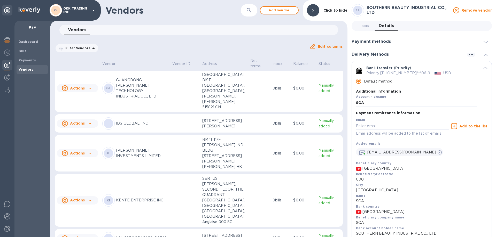
scroll to position [1, 0]
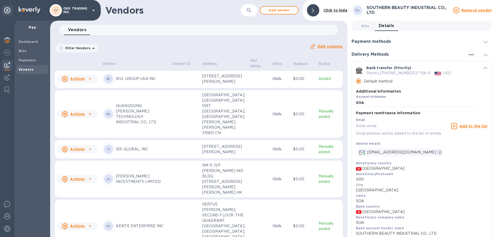
click at [153, 121] on p "GUANGDONG [PERSON_NAME] TECHNOLOGY INDUSTRIAL CO., LTD" at bounding box center [142, 114] width 52 height 22
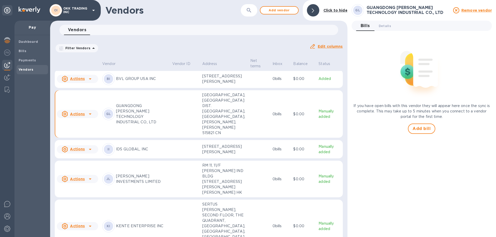
click at [142, 152] on p "IDS GLOBAL, INC" at bounding box center [142, 149] width 52 height 5
click at [386, 27] on span "Details 0" at bounding box center [385, 25] width 12 height 5
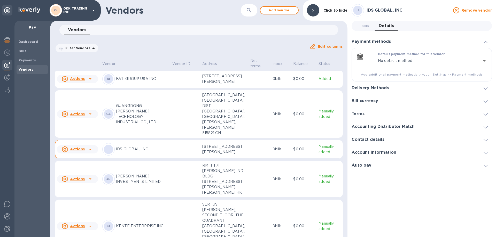
click at [488, 88] on div at bounding box center [485, 87] width 12 height 5
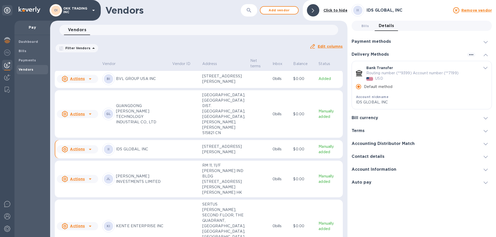
click at [430, 104] on p "IDS GLOBAL, INC" at bounding box center [416, 102] width 121 height 5
click at [486, 68] on icon "default-method" at bounding box center [485, 68] width 4 height 2
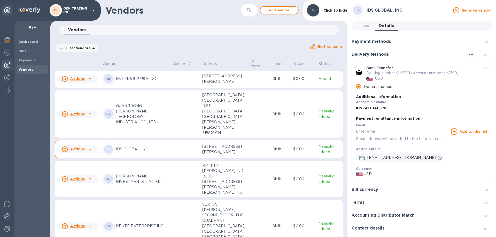
click at [483, 68] on icon "default-method" at bounding box center [485, 68] width 4 height 2
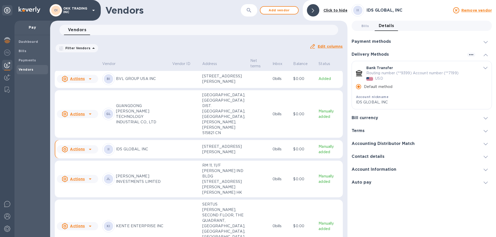
click at [486, 68] on icon "default-method" at bounding box center [485, 68] width 4 height 2
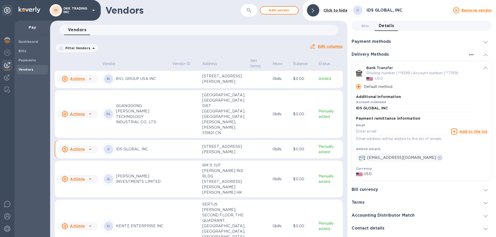
click at [484, 68] on icon "default-method" at bounding box center [485, 68] width 4 height 2
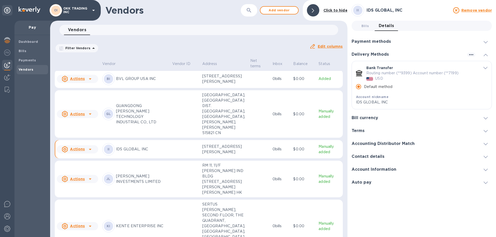
click at [487, 56] on icon at bounding box center [485, 55] width 4 height 2
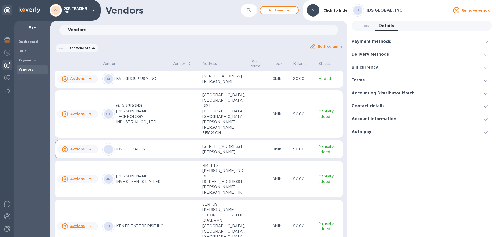
click at [398, 56] on div "Delivery Methods" at bounding box center [421, 54] width 140 height 13
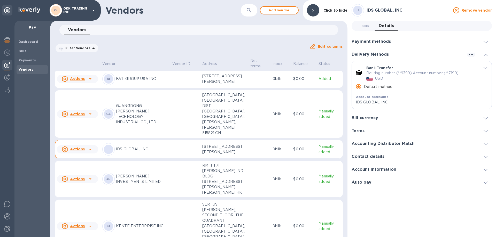
click at [486, 67] on icon "default-method" at bounding box center [485, 68] width 4 height 2
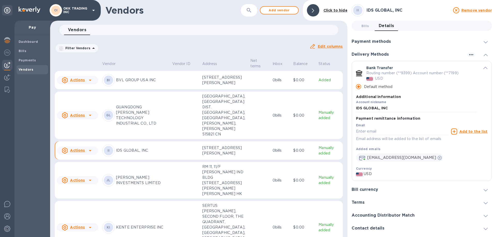
click at [168, 83] on p "BVL GROUP USA INC" at bounding box center [142, 79] width 52 height 5
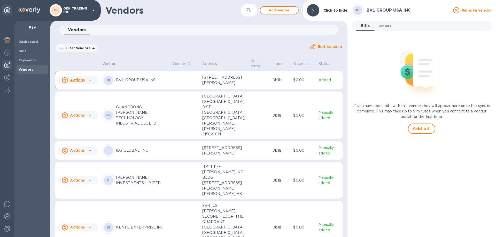
click at [387, 24] on span "Details 0" at bounding box center [385, 25] width 12 height 5
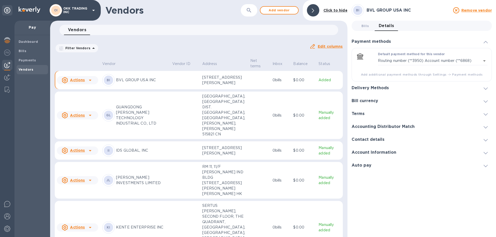
click at [486, 89] on icon at bounding box center [485, 89] width 4 height 2
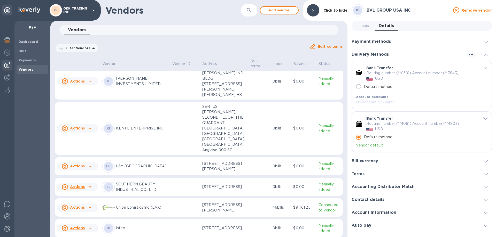
scroll to position [129, 0]
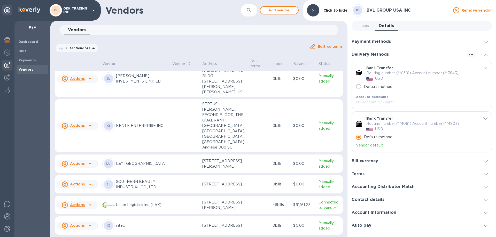
click at [123, 161] on p "L&Y [GEOGRAPHIC_DATA]" at bounding box center [142, 163] width 52 height 5
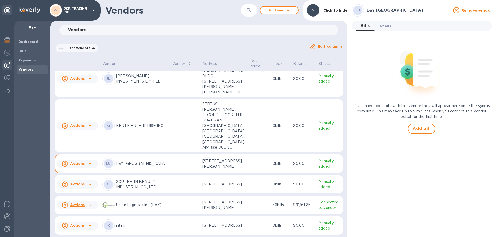
click at [385, 27] on span "Details 0" at bounding box center [385, 25] width 12 height 5
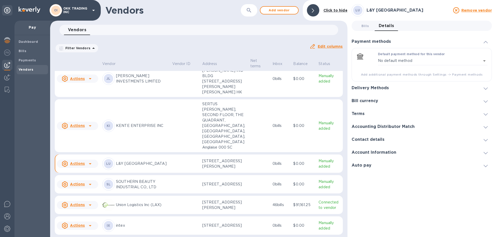
click at [487, 88] on icon at bounding box center [485, 89] width 4 height 2
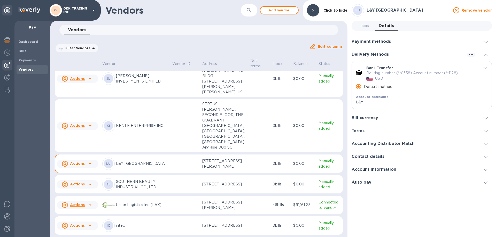
click at [389, 87] on p "Default method" at bounding box center [378, 86] width 29 height 5
click at [364, 87] on input "Default method" at bounding box center [358, 86] width 11 height 11
click at [384, 97] on b "Account nickname" at bounding box center [372, 97] width 33 height 4
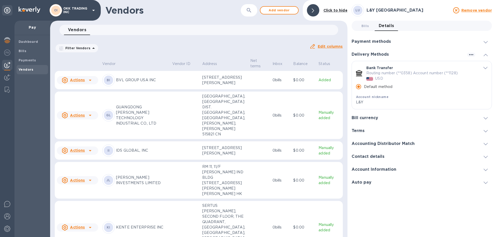
click at [136, 117] on p "GUANGDONG [PERSON_NAME] TECHNOLOGY INDUSTRIAL CO., LTD" at bounding box center [142, 116] width 52 height 22
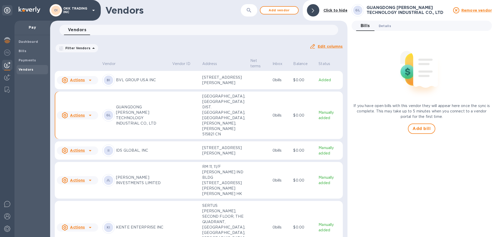
click at [385, 25] on span "Details 0" at bounding box center [385, 25] width 12 height 5
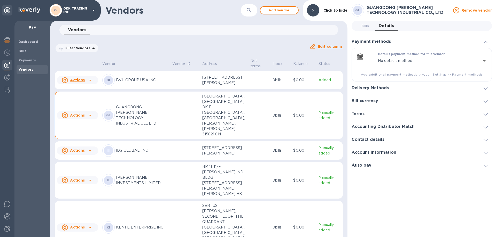
click at [435, 88] on div "Delivery Methods" at bounding box center [421, 88] width 140 height 13
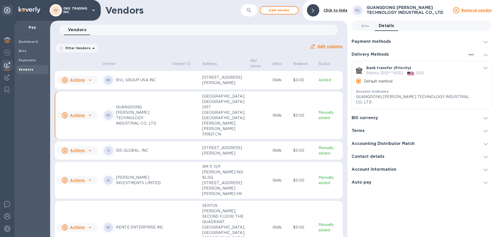
click at [485, 68] on icon "default-method" at bounding box center [485, 68] width 4 height 2
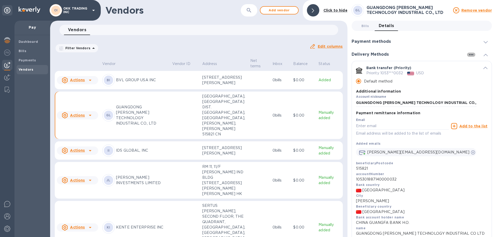
click at [470, 54] on icon "button" at bounding box center [471, 55] width 6 height 6
click at [474, 66] on p "Add new" at bounding box center [477, 65] width 17 height 5
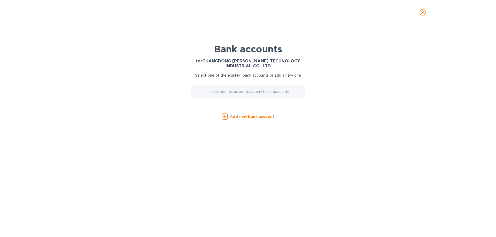
click at [261, 116] on u "Add new bank account" at bounding box center [252, 117] width 44 height 4
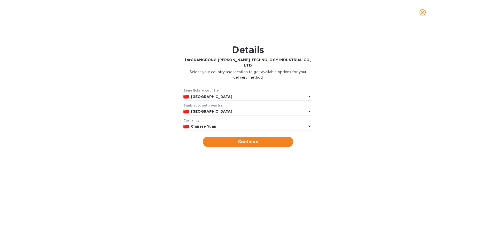
click at [310, 123] on icon at bounding box center [309, 126] width 6 height 6
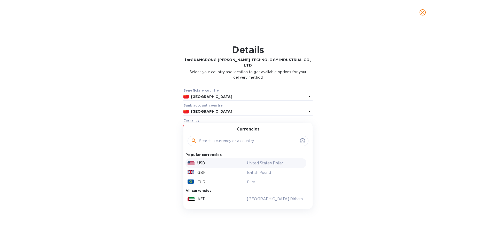
click at [204, 161] on p "USD" at bounding box center [201, 163] width 8 height 5
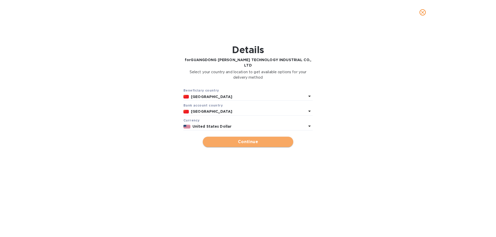
click at [245, 139] on span "Continue" at bounding box center [248, 142] width 82 height 6
type input "GUANGDONG [PERSON_NAME] TECHNOLOGY INDUSTRIAL CO., LTD"
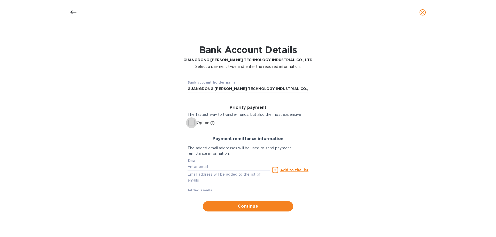
click at [191, 122] on input "Option (1)" at bounding box center [191, 123] width 11 height 11
checkbox input "true"
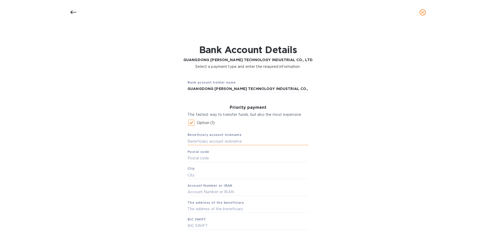
click at [237, 142] on input "text" at bounding box center [247, 142] width 121 height 8
type input "g"
type input "GUANGDONG [PERSON_NAME] - XQ"
click at [214, 160] on input "text" at bounding box center [247, 159] width 121 height 8
type input "515821"
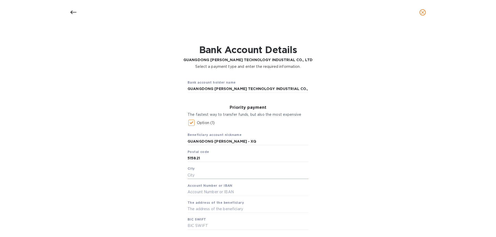
click at [209, 176] on input "text" at bounding box center [247, 175] width 121 height 8
type input "[PERSON_NAME]"
click at [206, 192] on input "text" at bounding box center [247, 193] width 121 height 8
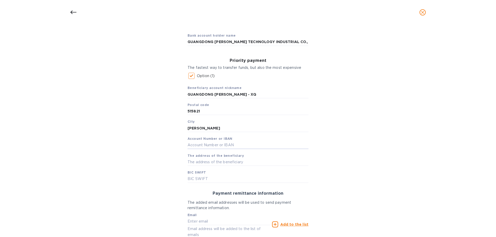
scroll to position [52, 0]
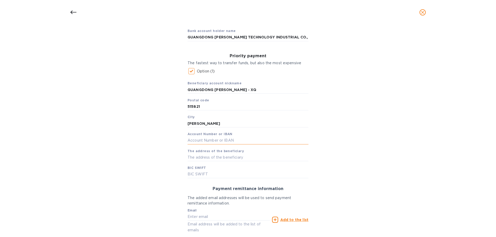
click at [192, 140] on input "text" at bounding box center [247, 141] width 121 height 8
paste input "105301887140000032"
type input "105301887140000032"
click at [221, 155] on input "text" at bounding box center [247, 158] width 121 height 8
paste input "[GEOGRAPHIC_DATA], [GEOGRAPHIC_DATA]"
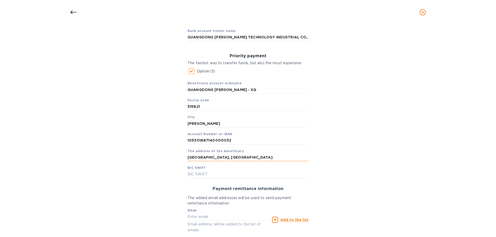
paste input "DIST. [GEOGRAPHIC_DATA], [GEOGRAPHIC_DATA]"
type input "[GEOGRAPHIC_DATA], [GEOGRAPHIC_DATA] DIST. [GEOGRAPHIC_DATA], [GEOGRAPHIC_DATA]"
click at [207, 175] on input "text" at bounding box center [247, 175] width 121 height 8
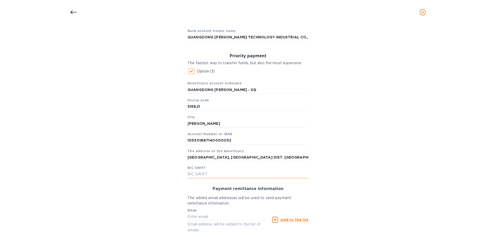
paste input "[SWIFT_CODE]"
type input "[SWIFT_CODE]"
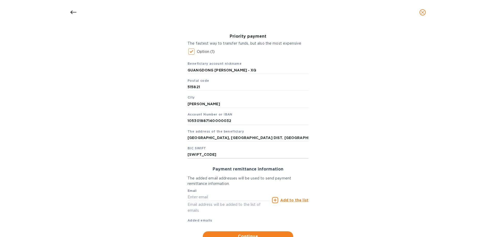
scroll to position [92, 0]
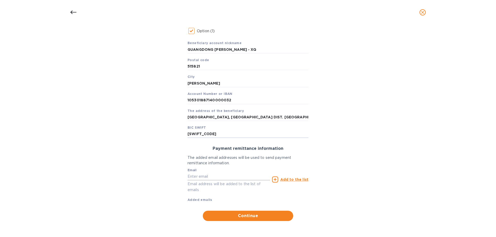
click at [196, 177] on input "text" at bounding box center [228, 177] width 82 height 8
paste input "[PERSON_NAME] <[PERSON_NAME][EMAIL_ADDRESS][DOMAIN_NAME]>"
click at [198, 175] on input "[PERSON_NAME] <[PERSON_NAME][EMAIL_ADDRESS][DOMAIN_NAME]>" at bounding box center [228, 177] width 82 height 8
drag, startPoint x: 199, startPoint y: 176, endPoint x: 181, endPoint y: 178, distance: 18.1
click at [182, 177] on div "Bank account holder name GUANGDONG [PERSON_NAME] TECHNOLOGY INDUSTRIAL CO., LTD…" at bounding box center [248, 103] width 482 height 244
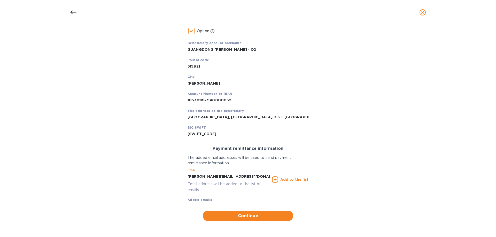
click at [228, 176] on input "[PERSON_NAME][EMAIL_ADDRESS][DOMAIN_NAME]>" at bounding box center [228, 177] width 82 height 8
type input "[PERSON_NAME][EMAIL_ADDRESS][DOMAIN_NAME]"
click at [295, 181] on u "Add to the list" at bounding box center [294, 180] width 28 height 4
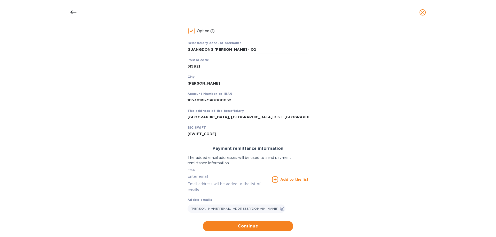
scroll to position [102, 0]
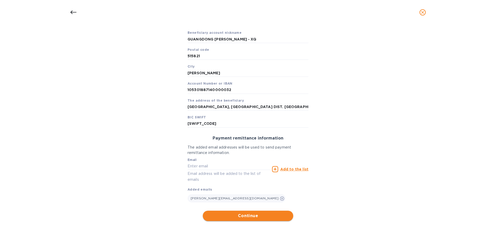
click at [253, 216] on span "Continue" at bounding box center [248, 216] width 82 height 6
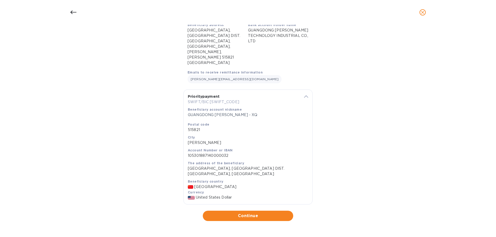
scroll to position [46, 0]
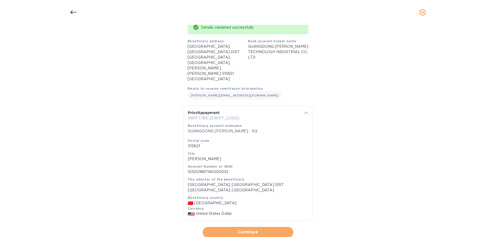
click at [262, 229] on span "Continue" at bounding box center [248, 232] width 82 height 6
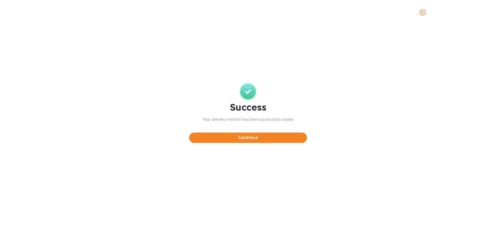
scroll to position [0, 0]
click at [261, 139] on span "Continue" at bounding box center [248, 138] width 110 height 6
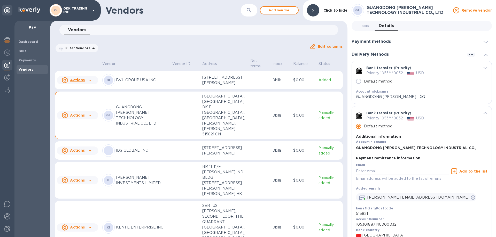
click at [118, 121] on p "GUANGDONG [PERSON_NAME] TECHNOLOGY INDUSTRIAL CO., LTD" at bounding box center [142, 116] width 52 height 22
click at [359, 80] on input "Default method" at bounding box center [358, 81] width 11 height 11
radio input "false"
radio input "true"
click at [483, 68] on icon "default-method" at bounding box center [485, 68] width 4 height 2
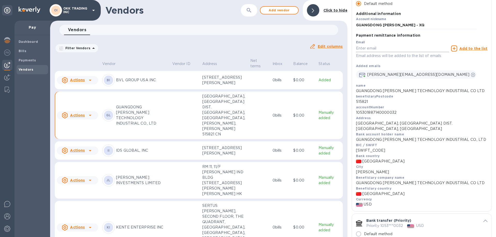
scroll to position [77, 0]
click at [130, 121] on p "GUANGDONG [PERSON_NAME] TECHNOLOGY INDUSTRIAL CO., LTD" at bounding box center [142, 116] width 52 height 22
click at [83, 118] on u "Actions" at bounding box center [77, 115] width 15 height 4
click at [125, 120] on div at bounding box center [248, 118] width 496 height 237
click at [125, 120] on p "GUANGDONG [PERSON_NAME] TECHNOLOGY INDUSTRIAL CO., LTD" at bounding box center [142, 116] width 52 height 22
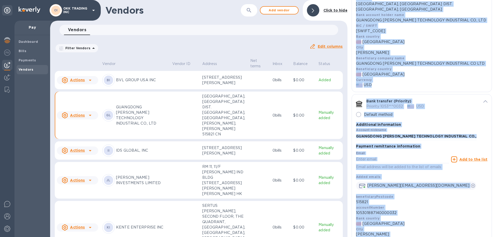
scroll to position [213, 0]
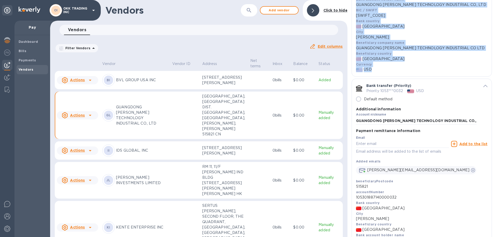
drag, startPoint x: 368, startPoint y: 17, endPoint x: 430, endPoint y: 73, distance: 83.7
copy div "ank transfer (Priority) Priority 1053***0032 USD Default method Additional info…"
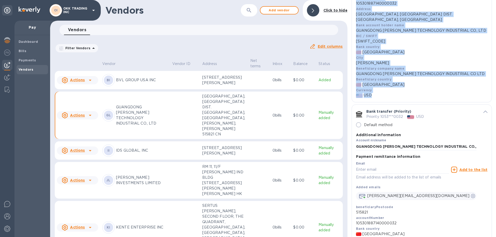
click at [456, 52] on p "[GEOGRAPHIC_DATA]" at bounding box center [421, 52] width 131 height 5
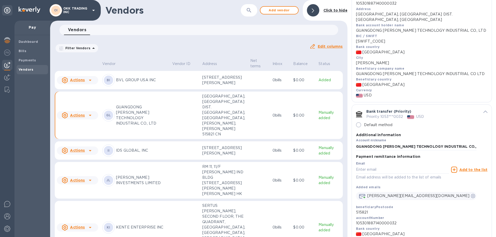
click at [445, 130] on div "Default method" at bounding box center [416, 125] width 121 height 11
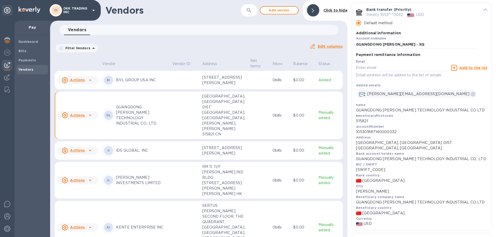
scroll to position [58, 0]
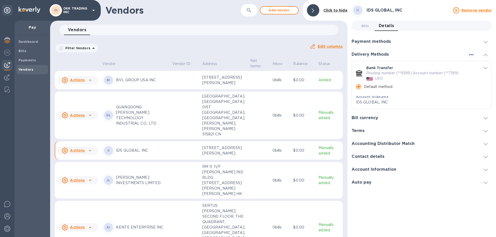
click at [154, 117] on p "GUANGDONG [PERSON_NAME] TECHNOLOGY INDUSTRIAL CO., LTD" at bounding box center [142, 116] width 52 height 22
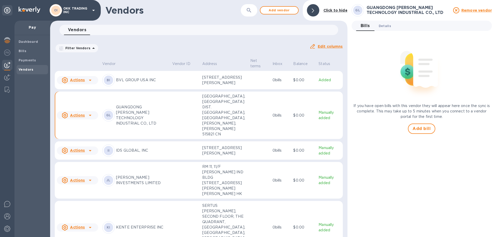
click at [389, 27] on span "Details 0" at bounding box center [385, 25] width 12 height 5
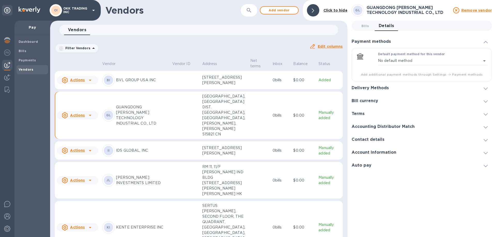
click at [388, 88] on div "Delivery Methods" at bounding box center [371, 88] width 41 height 5
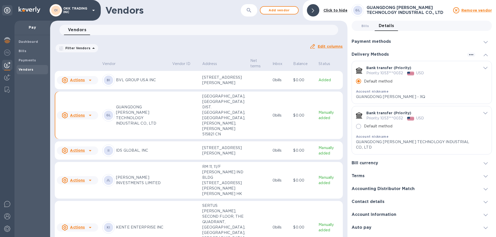
click at [486, 68] on icon "default-method" at bounding box center [485, 68] width 4 height 2
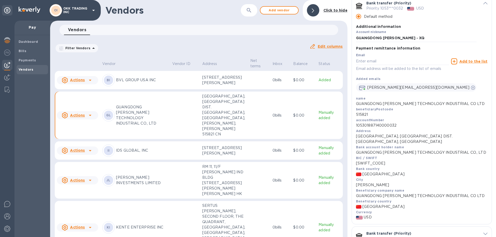
scroll to position [77, 0]
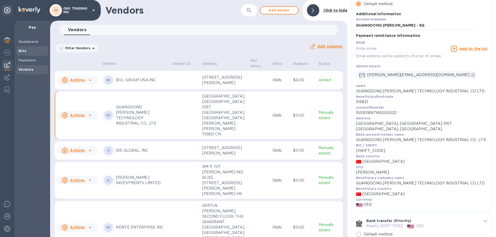
click at [21, 50] on b "Bills" at bounding box center [23, 51] width 8 height 4
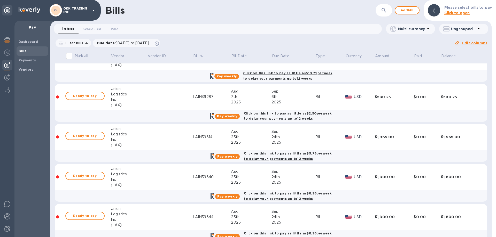
scroll to position [103, 0]
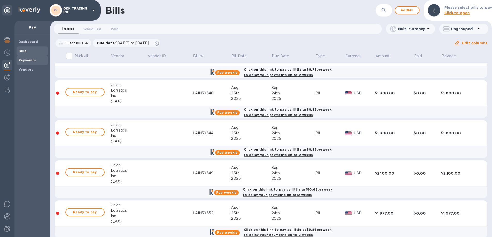
click at [33, 59] on b "Payments" at bounding box center [27, 60] width 17 height 4
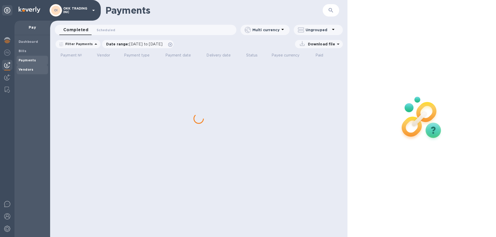
click at [29, 69] on b "Vendors" at bounding box center [26, 70] width 15 height 4
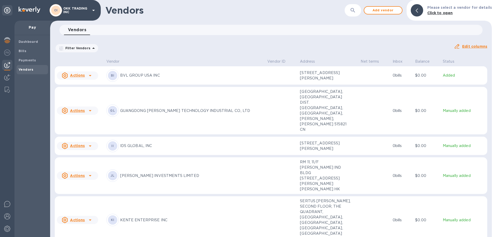
click at [146, 108] on p "GUANGDONG [PERSON_NAME] TECHNOLOGY INDUSTRIAL CO., LTD" at bounding box center [191, 110] width 143 height 5
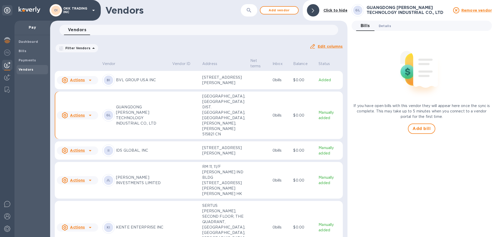
click at [385, 24] on span "Details 0" at bounding box center [385, 25] width 12 height 5
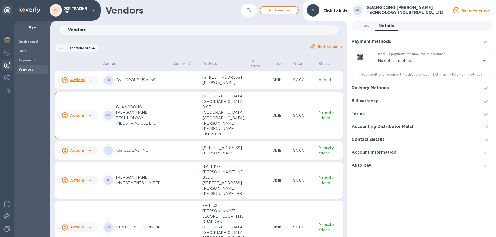
click at [396, 87] on div "Delivery Methods" at bounding box center [421, 88] width 140 height 13
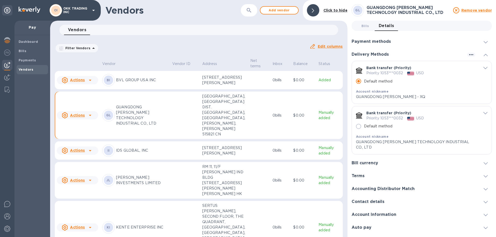
click at [486, 69] on icon "default-method" at bounding box center [485, 68] width 4 height 2
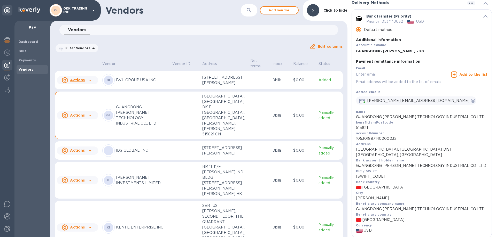
scroll to position [48, 0]
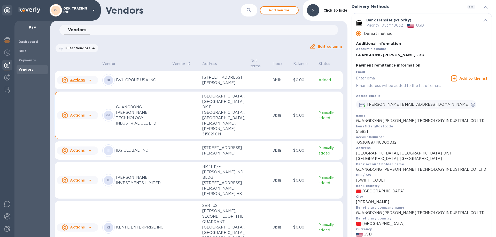
click at [455, 78] on icon "default-method" at bounding box center [454, 78] width 6 height 6
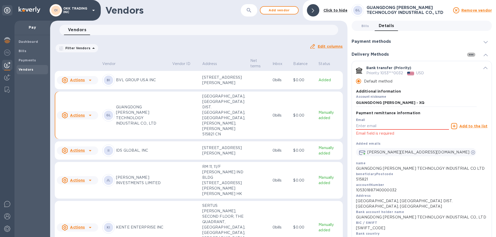
click at [470, 54] on icon "button" at bounding box center [471, 55] width 6 height 6
click at [456, 91] on div at bounding box center [248, 118] width 496 height 237
click at [380, 41] on h3 "Payment methods" at bounding box center [370, 41] width 39 height 5
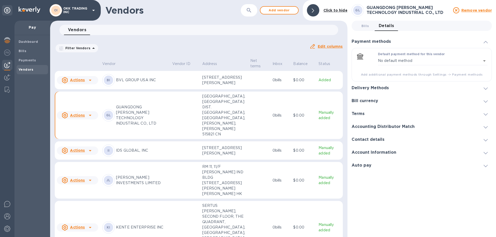
click at [486, 88] on icon at bounding box center [485, 89] width 4 height 2
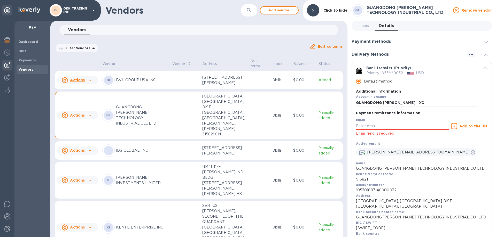
click at [460, 153] on div "[PERSON_NAME][EMAIL_ADDRESS][DOMAIN_NAME]" at bounding box center [421, 151] width 131 height 10
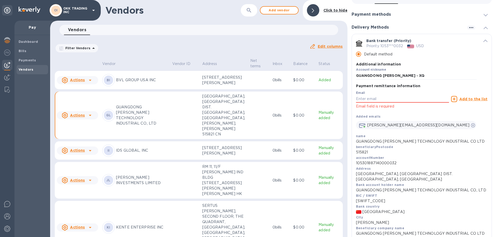
scroll to position [26, 0]
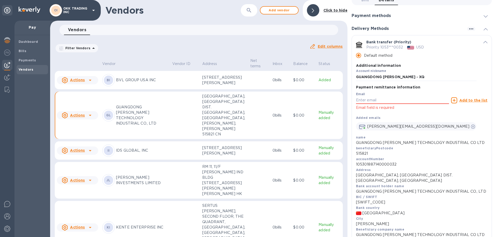
click at [443, 64] on p "Additional information" at bounding box center [416, 65] width 121 height 5
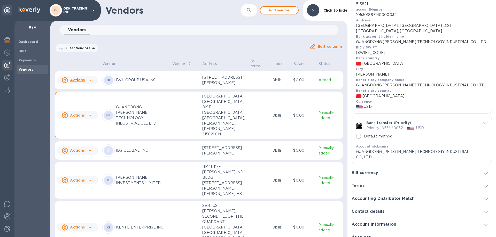
scroll to position [177, 0]
click at [484, 122] on icon "default-method" at bounding box center [485, 122] width 4 height 2
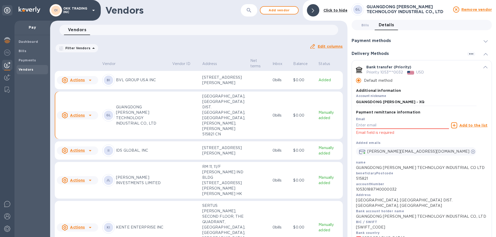
scroll to position [0, 0]
click at [470, 55] on icon "button" at bounding box center [471, 55] width 6 height 6
click at [467, 126] on div at bounding box center [248, 118] width 496 height 237
click at [454, 127] on icon "default-method" at bounding box center [454, 126] width 6 height 6
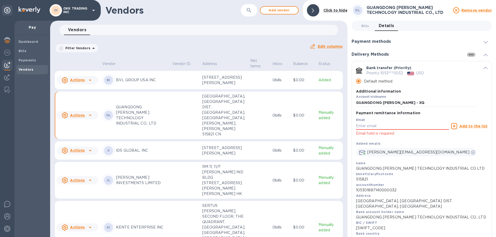
click at [469, 56] on icon "button" at bounding box center [471, 55] width 6 height 6
click at [476, 66] on p "Add new" at bounding box center [477, 65] width 17 height 5
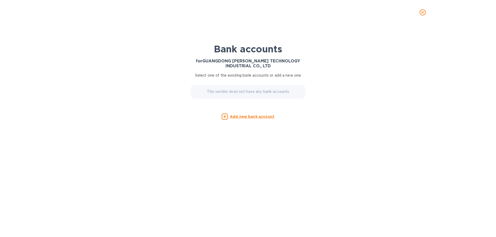
click at [246, 118] on u "Add new bank account" at bounding box center [252, 117] width 44 height 4
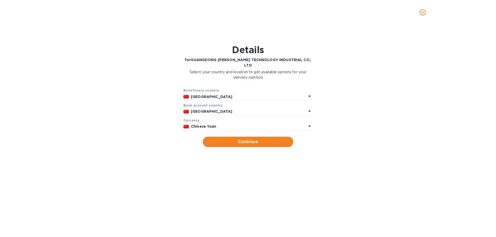
click at [311, 123] on icon at bounding box center [309, 126] width 6 height 6
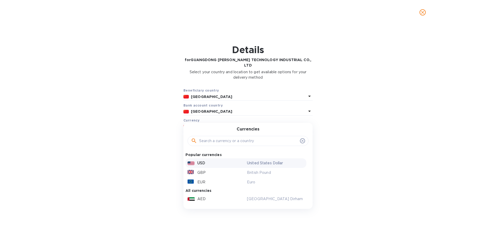
click at [212, 160] on div "USD" at bounding box center [215, 163] width 59 height 7
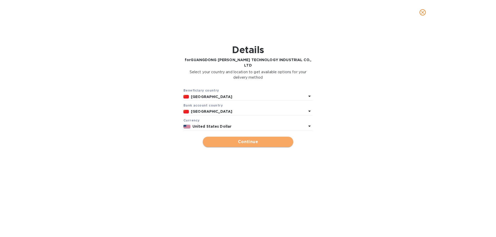
click at [247, 139] on span "Continue" at bounding box center [248, 142] width 82 height 6
type input "GUANGDONG [PERSON_NAME] TECHNOLOGY INDUSTRIAL CO., LTD"
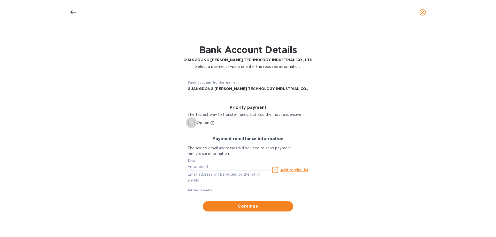
click at [193, 123] on input "Option (1)" at bounding box center [191, 123] width 11 height 11
checkbox input "true"
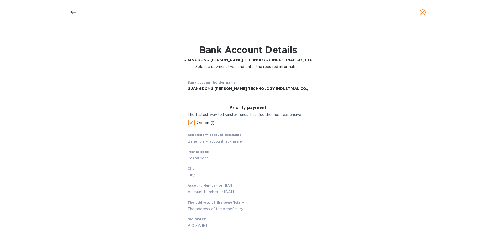
click at [207, 142] on input "text" at bounding box center [247, 142] width 121 height 8
type input "h"
type input "GUANGDONG [PERSON_NAME] - XQ"
type input "515821"
type input "[PERSON_NAME]"
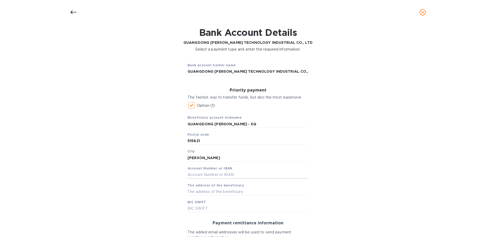
scroll to position [26, 0]
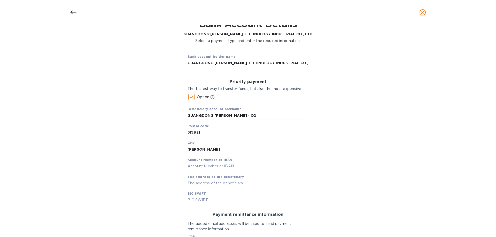
click at [191, 167] on input "text" at bounding box center [247, 167] width 121 height 8
paste input "105301887140000032"
type input "105301887140000032"
click at [192, 200] on input "text" at bounding box center [247, 201] width 121 height 8
paste input "[SWIFT_CODE]"
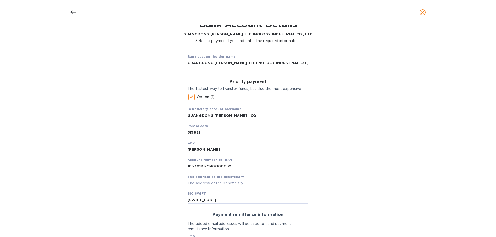
type input "[SWIFT_CODE]"
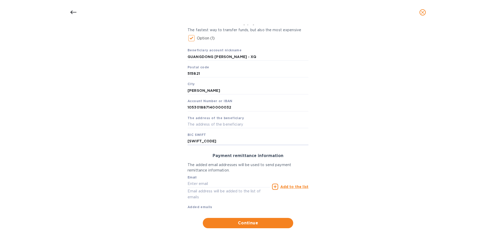
scroll to position [92, 0]
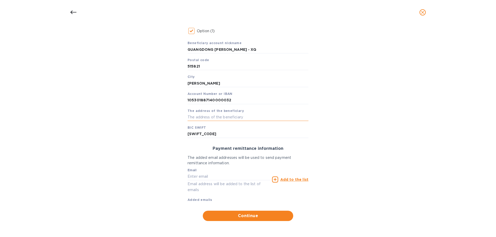
click at [192, 118] on input "text" at bounding box center [247, 117] width 121 height 8
paste input "[GEOGRAPHIC_DATA], [GEOGRAPHIC_DATA]"
click at [263, 115] on input "[GEOGRAPHIC_DATA], [GEOGRAPHIC_DATA]" at bounding box center [247, 117] width 121 height 8
paste input "DIST. [GEOGRAPHIC_DATA], [GEOGRAPHIC_DATA]"
type input "[GEOGRAPHIC_DATA], [GEOGRAPHIC_DATA] DIST. [GEOGRAPHIC_DATA], [GEOGRAPHIC_DATA]"
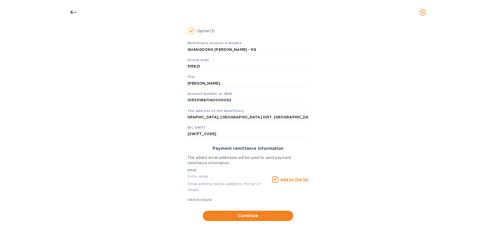
scroll to position [0, 0]
click at [192, 178] on input "text" at bounding box center [228, 177] width 82 height 8
paste input "[PERSON_NAME] <[PERSON_NAME][EMAIL_ADDRESS][DOMAIN_NAME]>"
click at [199, 177] on input "[PERSON_NAME] <[PERSON_NAME][EMAIL_ADDRESS][DOMAIN_NAME]>" at bounding box center [228, 177] width 82 height 8
click at [229, 174] on input "[PERSON_NAME][EMAIL_ADDRESS][DOMAIN_NAME]>" at bounding box center [228, 177] width 82 height 8
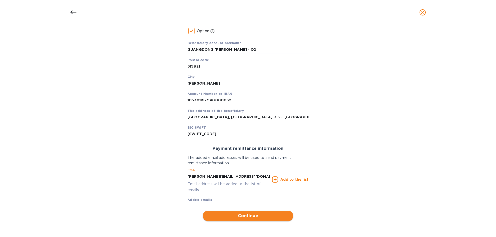
type input "[PERSON_NAME][EMAIL_ADDRESS][DOMAIN_NAME]"
click at [251, 217] on span "Continue" at bounding box center [248, 216] width 82 height 6
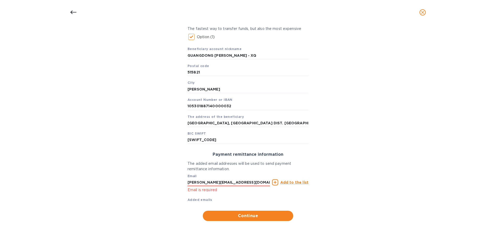
click at [292, 183] on u "Add to the list" at bounding box center [294, 183] width 28 height 4
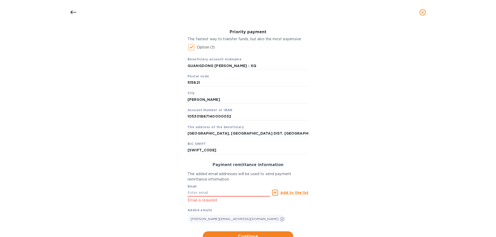
scroll to position [96, 0]
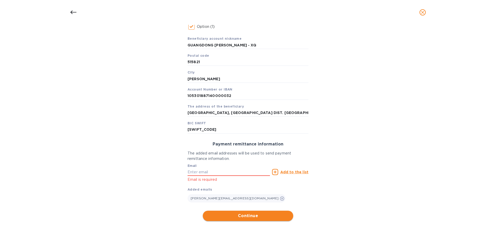
click at [248, 216] on span "Continue" at bounding box center [248, 216] width 82 height 6
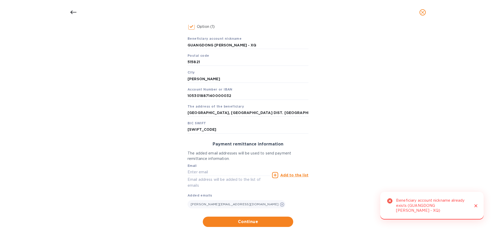
click at [478, 209] on icon "Close" at bounding box center [475, 206] width 5 height 5
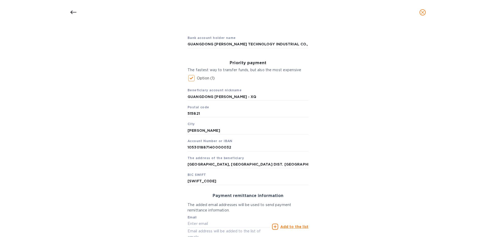
scroll to position [19, 0]
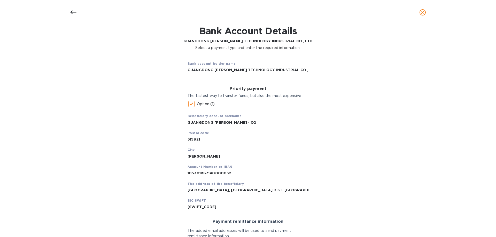
click at [213, 123] on input "GUANGDONG [PERSON_NAME] - XQ" at bounding box center [247, 123] width 121 height 8
click at [231, 122] on input "GUANGDONG [PERSON_NAME] - XQ" at bounding box center [247, 123] width 121 height 8
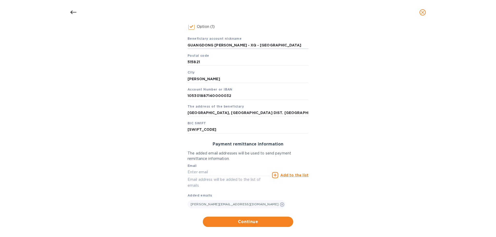
scroll to position [102, 0]
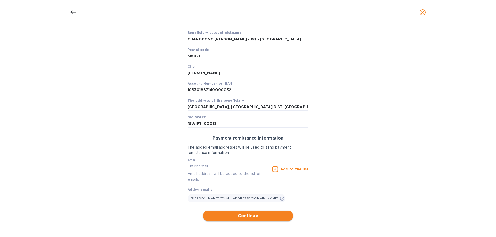
type input "GUANGDONG [PERSON_NAME] - XQ - [GEOGRAPHIC_DATA]"
click at [259, 215] on span "Continue" at bounding box center [248, 216] width 82 height 6
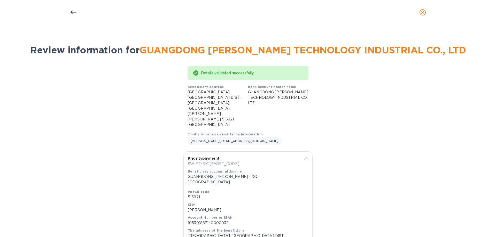
scroll to position [46, 0]
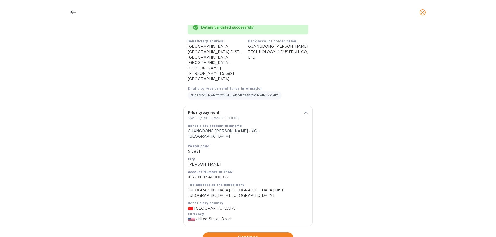
click at [250, 235] on span "Continue" at bounding box center [248, 238] width 82 height 6
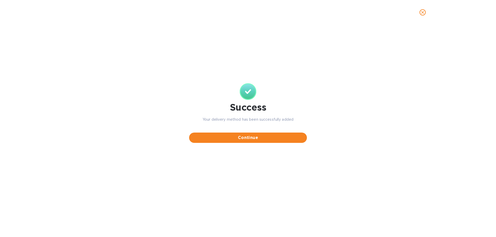
scroll to position [0, 0]
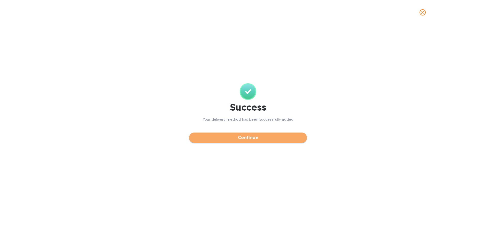
click at [256, 139] on span "Continue" at bounding box center [248, 138] width 110 height 6
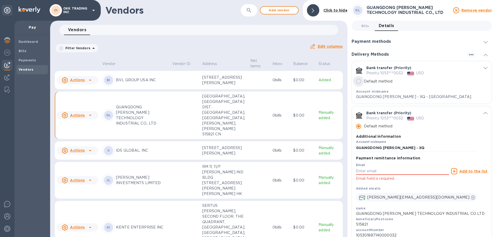
click at [360, 81] on input "Default method" at bounding box center [358, 81] width 11 height 11
radio input "false"
radio input "true"
click at [357, 125] on input "Default method" at bounding box center [358, 126] width 11 height 11
radio input "true"
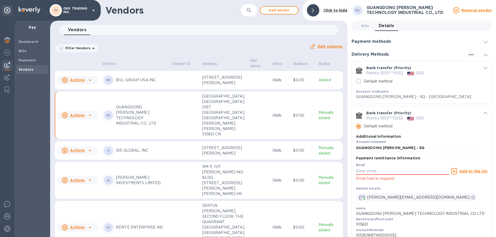
click at [484, 68] on icon "default-method" at bounding box center [485, 68] width 4 height 2
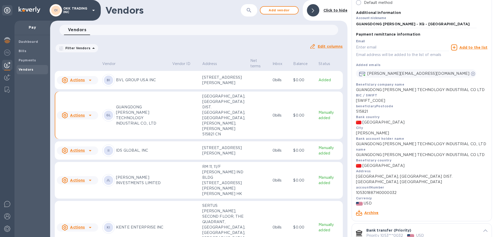
scroll to position [103, 0]
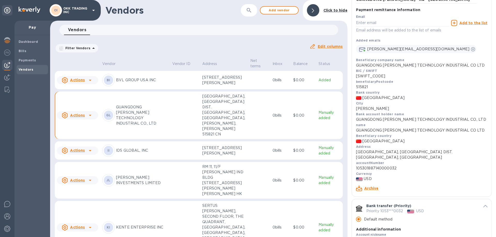
click at [373, 189] on link "Archive" at bounding box center [371, 188] width 14 height 4
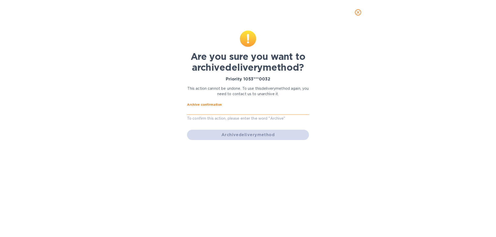
click at [254, 108] on input "text" at bounding box center [248, 111] width 122 height 8
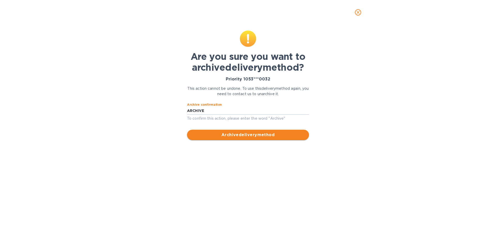
type input "ARCHIVE"
click at [260, 135] on span "Archive delivery method" at bounding box center [248, 135] width 114 height 6
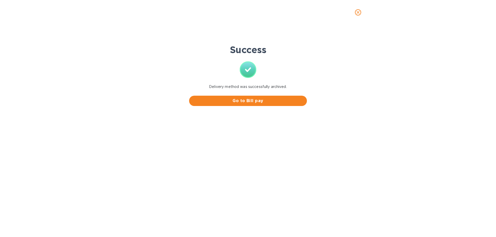
scroll to position [0, 0]
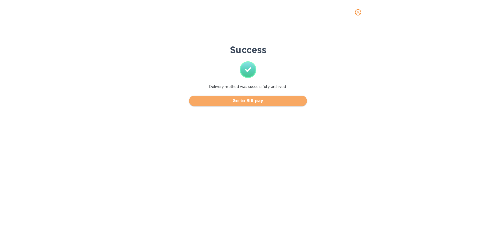
click at [263, 102] on span "Go to Bill pay" at bounding box center [248, 101] width 110 height 6
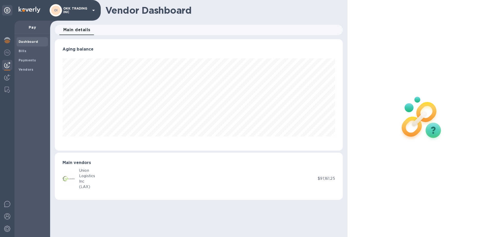
scroll to position [112, 288]
click at [28, 70] on b "Vendors" at bounding box center [26, 70] width 15 height 4
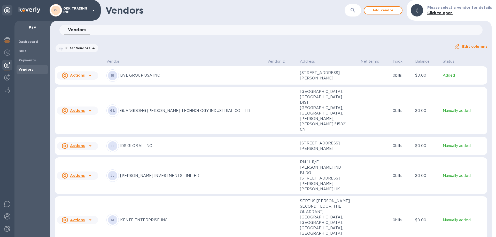
click at [152, 108] on p "GUANGDONG [PERSON_NAME] TECHNOLOGY INDUSTRIAL CO., LTD" at bounding box center [191, 110] width 143 height 5
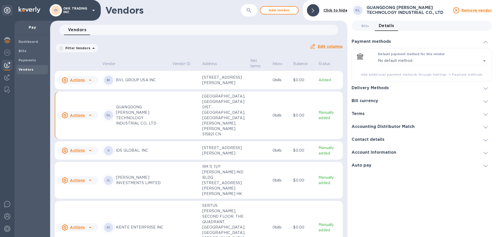
click at [397, 90] on div "Delivery Methods" at bounding box center [421, 88] width 140 height 13
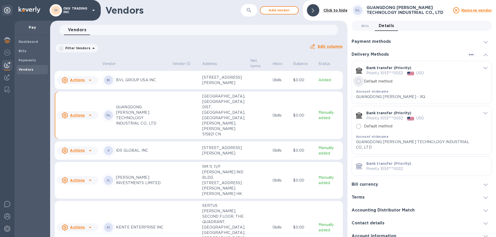
click at [360, 80] on input "Default method" at bounding box center [358, 81] width 11 height 11
radio input "true"
click at [483, 68] on icon "default-method" at bounding box center [485, 68] width 4 height 2
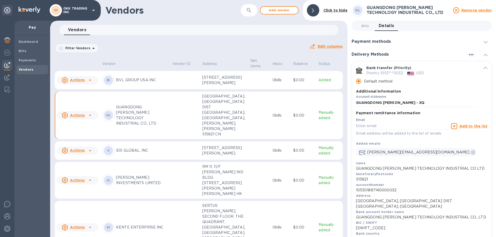
click at [88, 9] on p "OKK TRADING INC" at bounding box center [76, 10] width 26 height 7
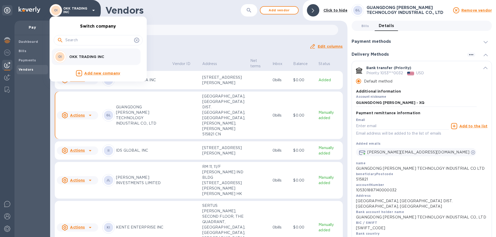
click at [6, 216] on div at bounding box center [248, 118] width 496 height 237
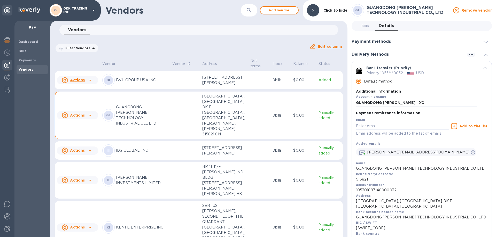
click at [6, 216] on img at bounding box center [7, 217] width 6 height 6
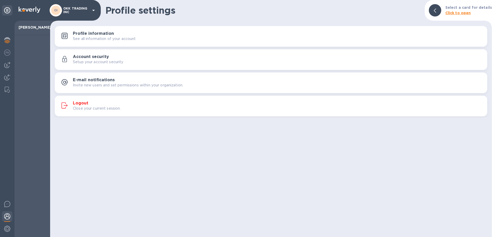
click at [87, 106] on p "Close your current session." at bounding box center [97, 108] width 48 height 5
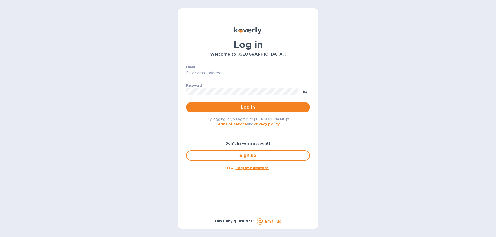
type input "elaine@okktoys.com"
